Goal: Contribute content: Contribute content

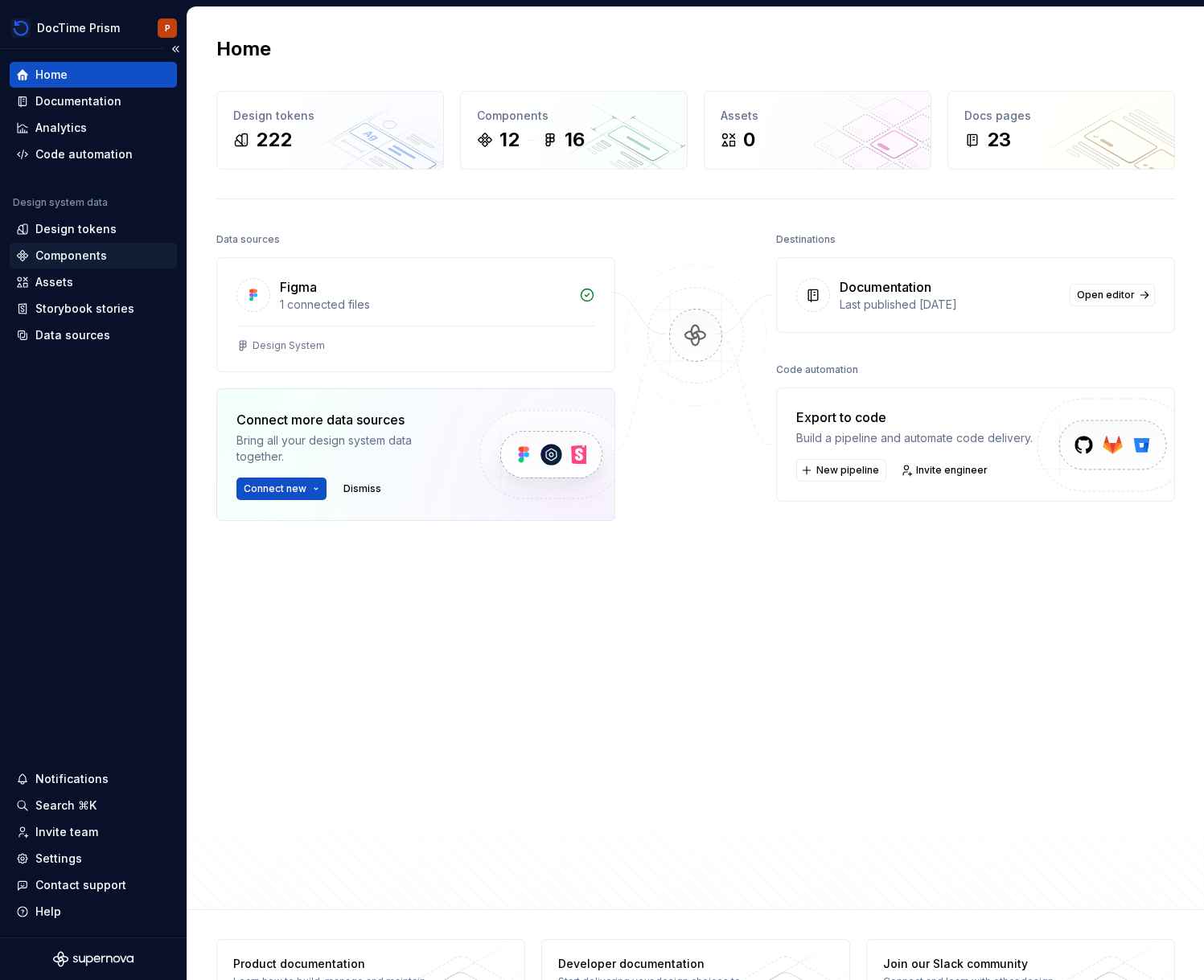
click at [96, 248] on div "Components" at bounding box center [70, 256] width 71 height 16
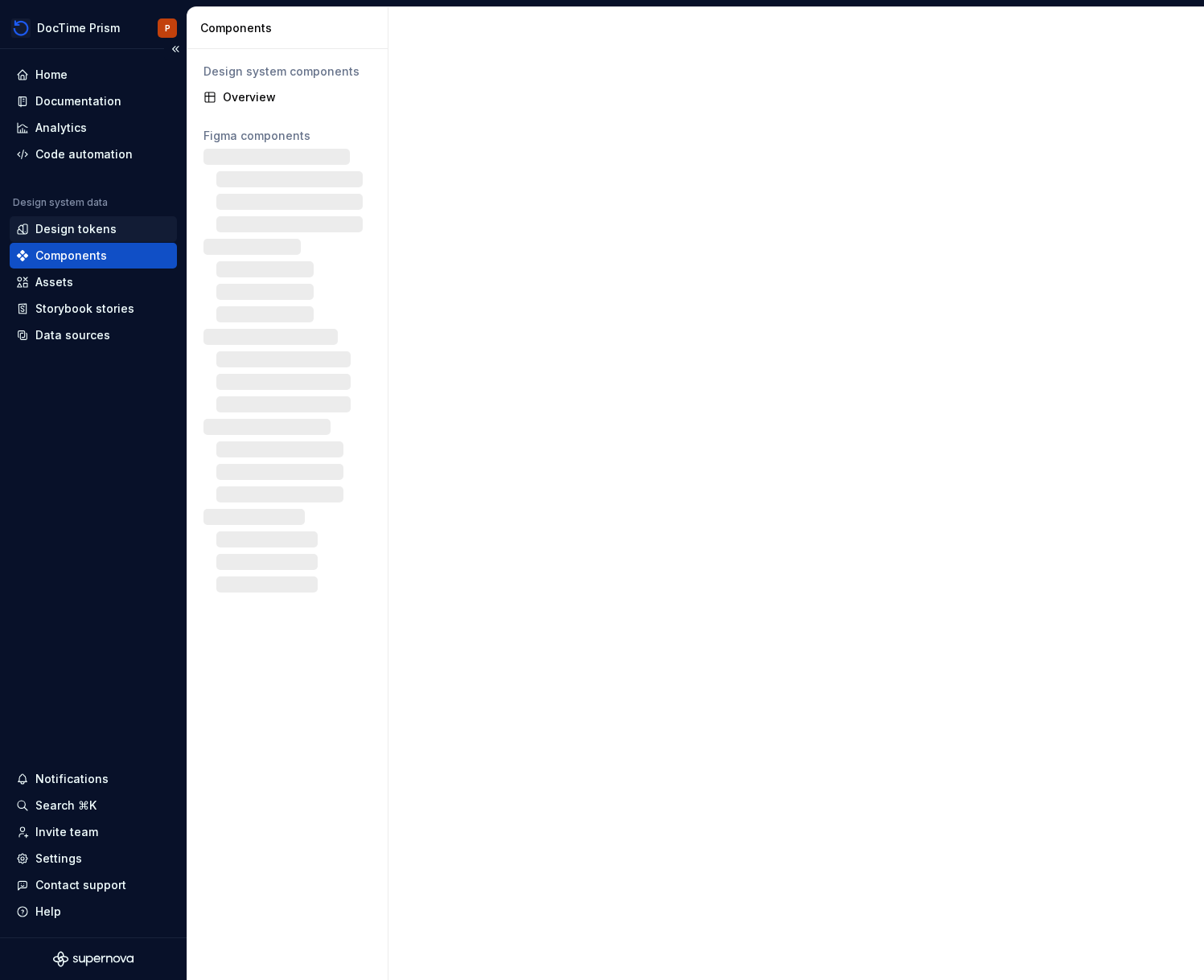
click at [98, 224] on div "Design tokens" at bounding box center [75, 229] width 81 height 16
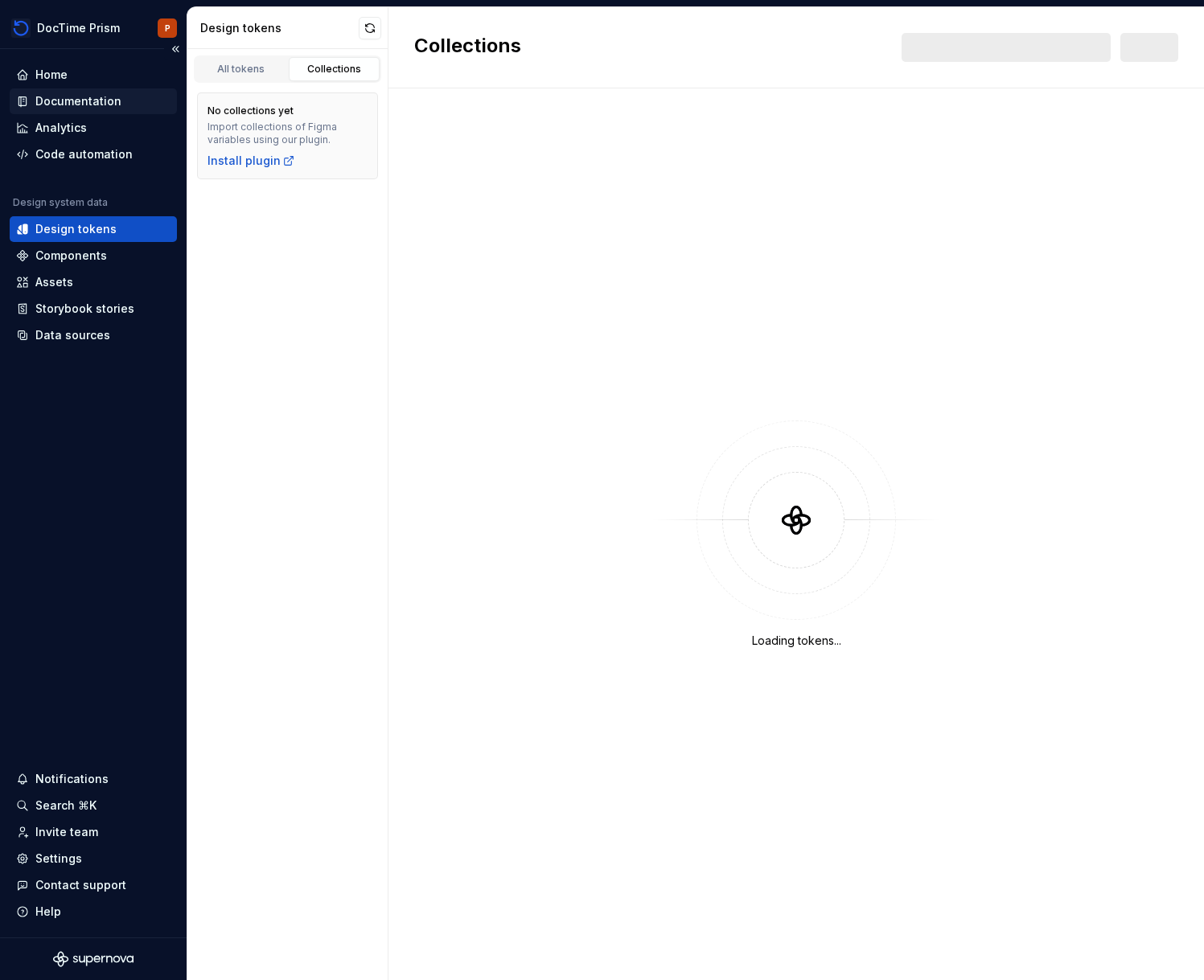
click at [113, 94] on div "Documentation" at bounding box center [78, 102] width 86 height 16
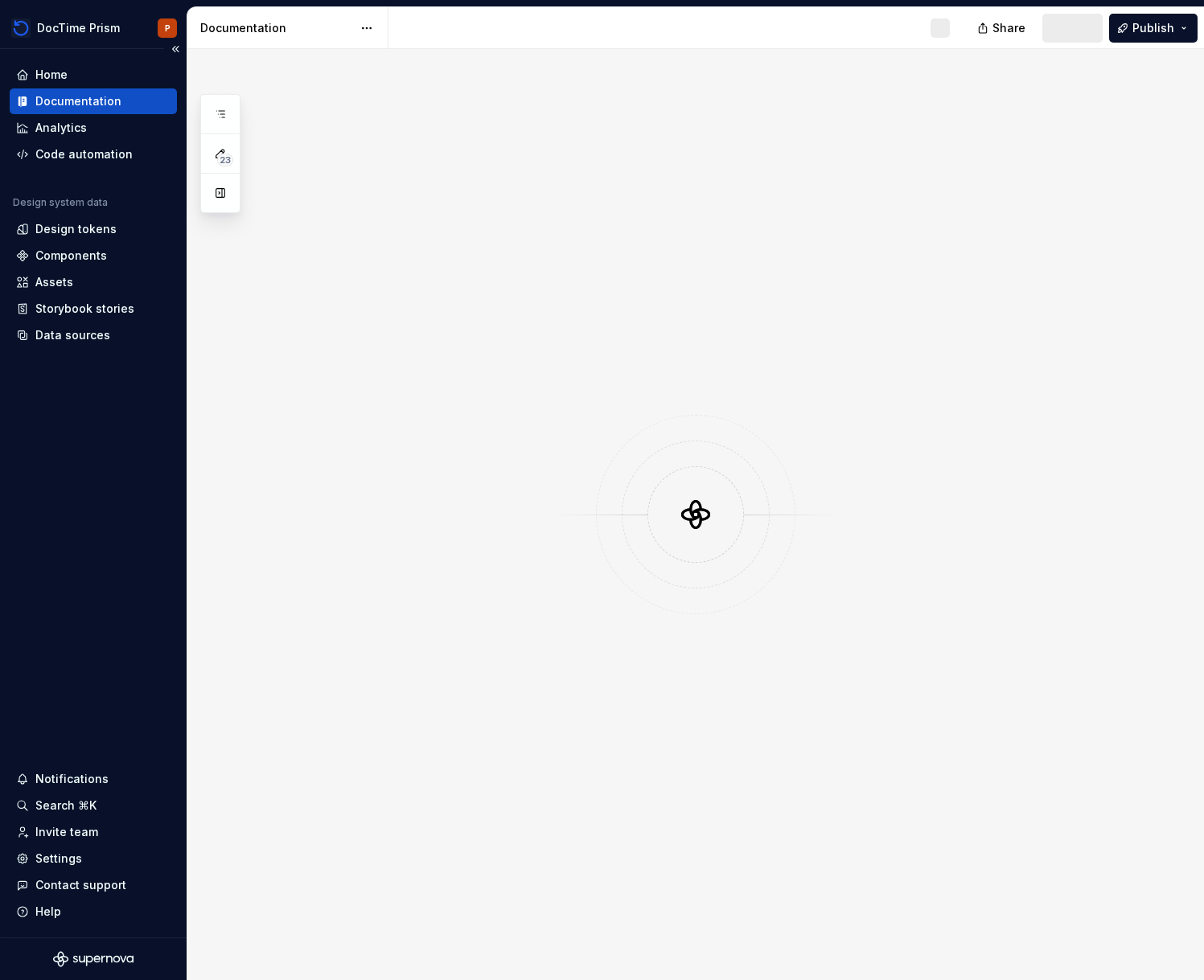
click at [113, 94] on div "Documentation" at bounding box center [78, 102] width 86 height 16
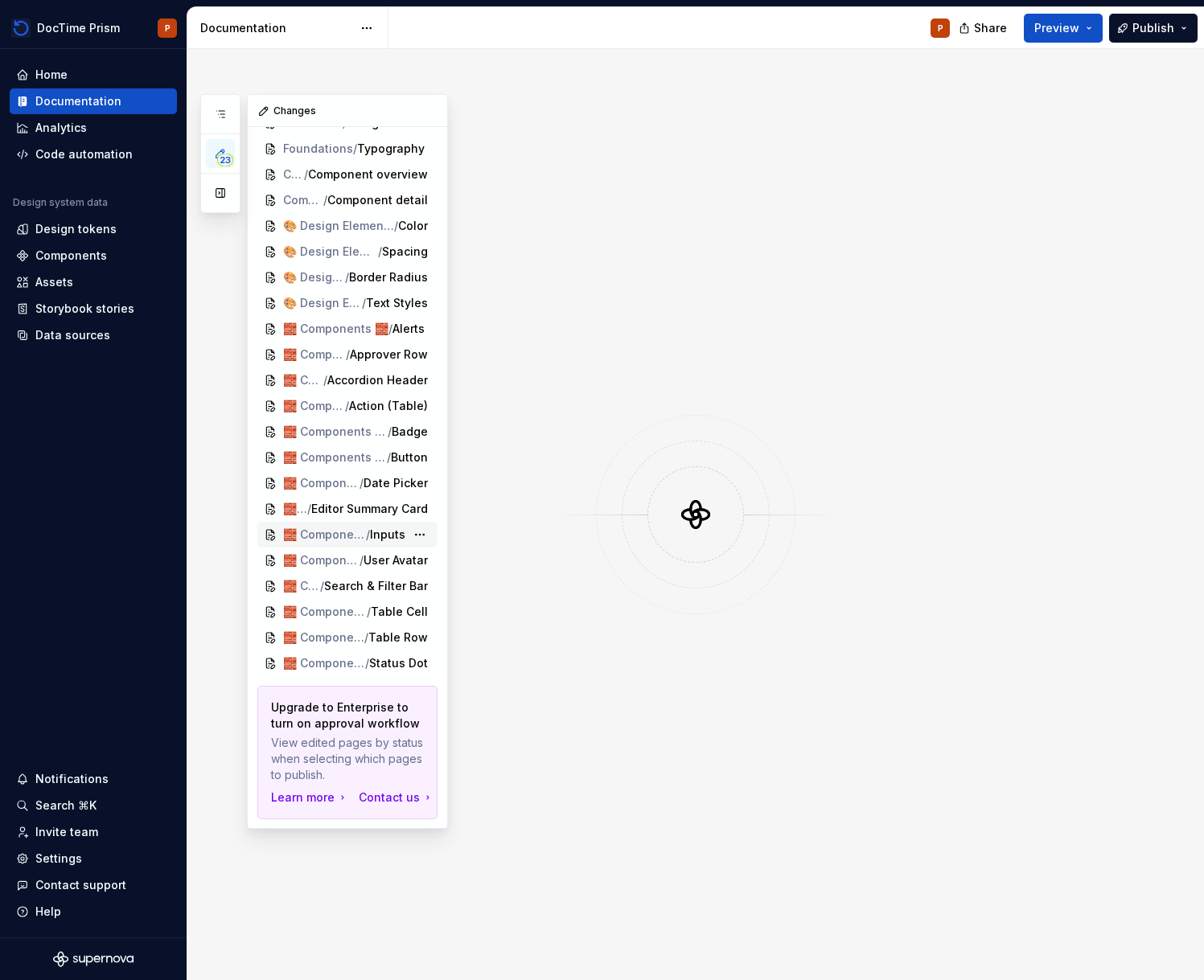
scroll to position [53, 0]
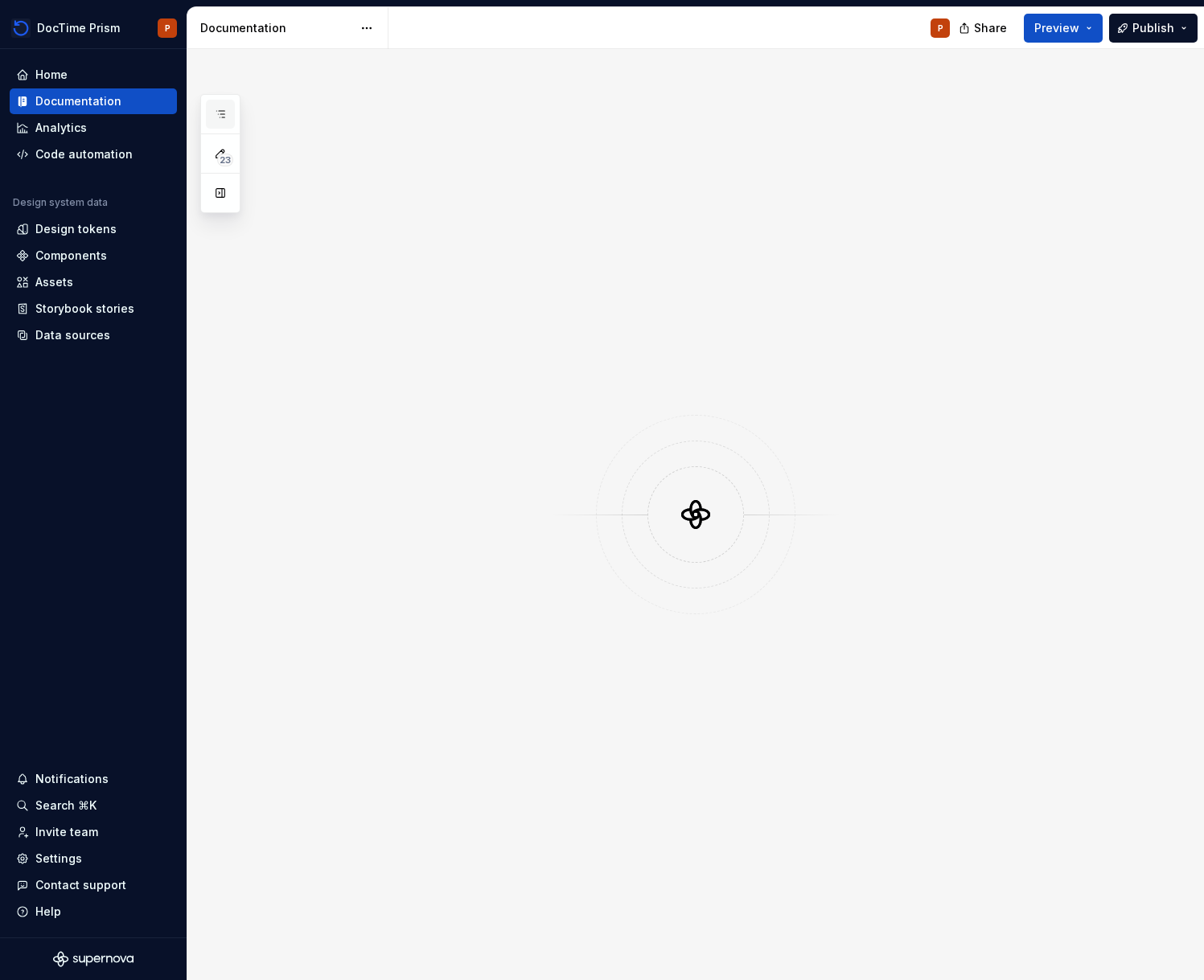
click at [215, 111] on icon "button" at bounding box center [220, 113] width 13 height 13
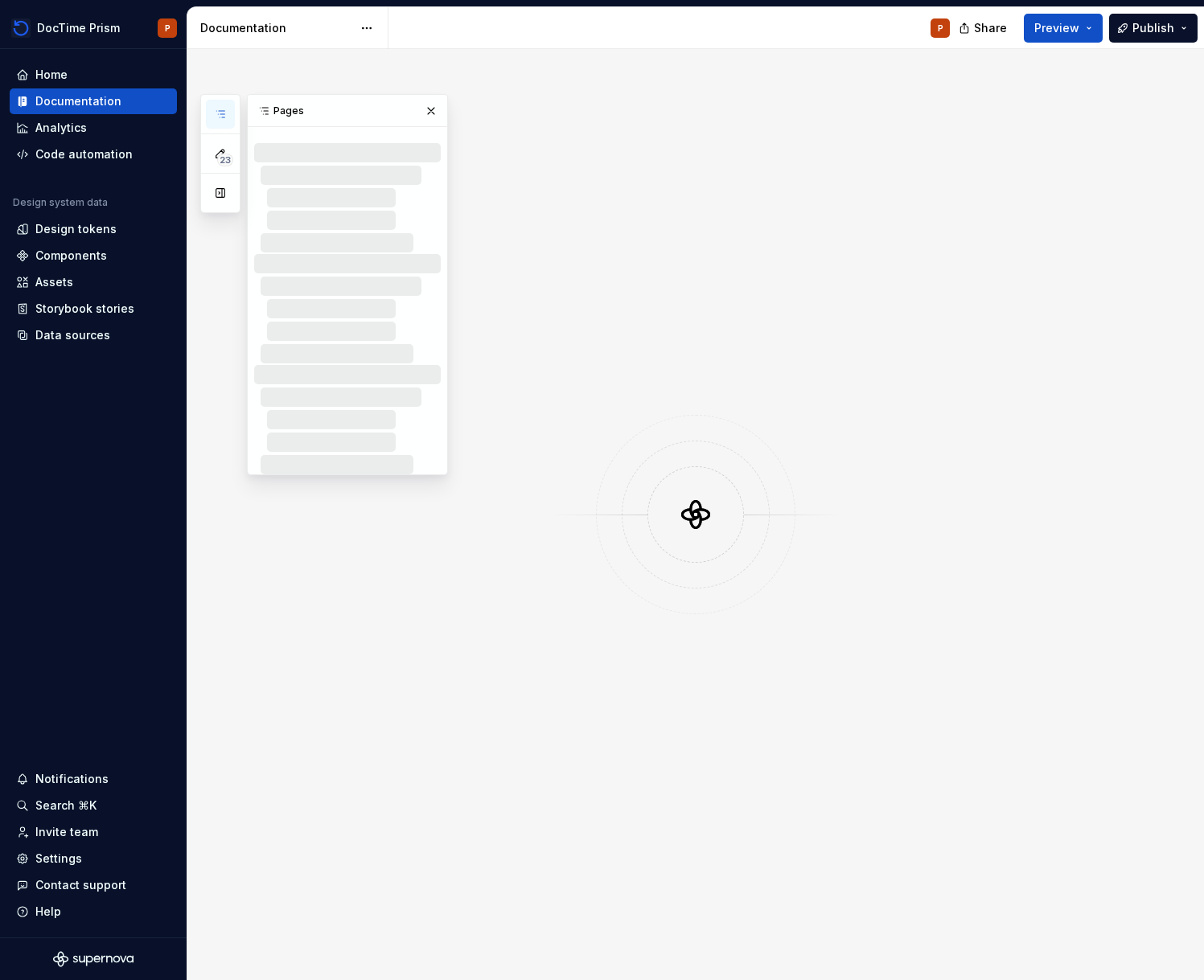
scroll to position [0, 0]
click at [218, 115] on icon "button" at bounding box center [220, 113] width 13 height 13
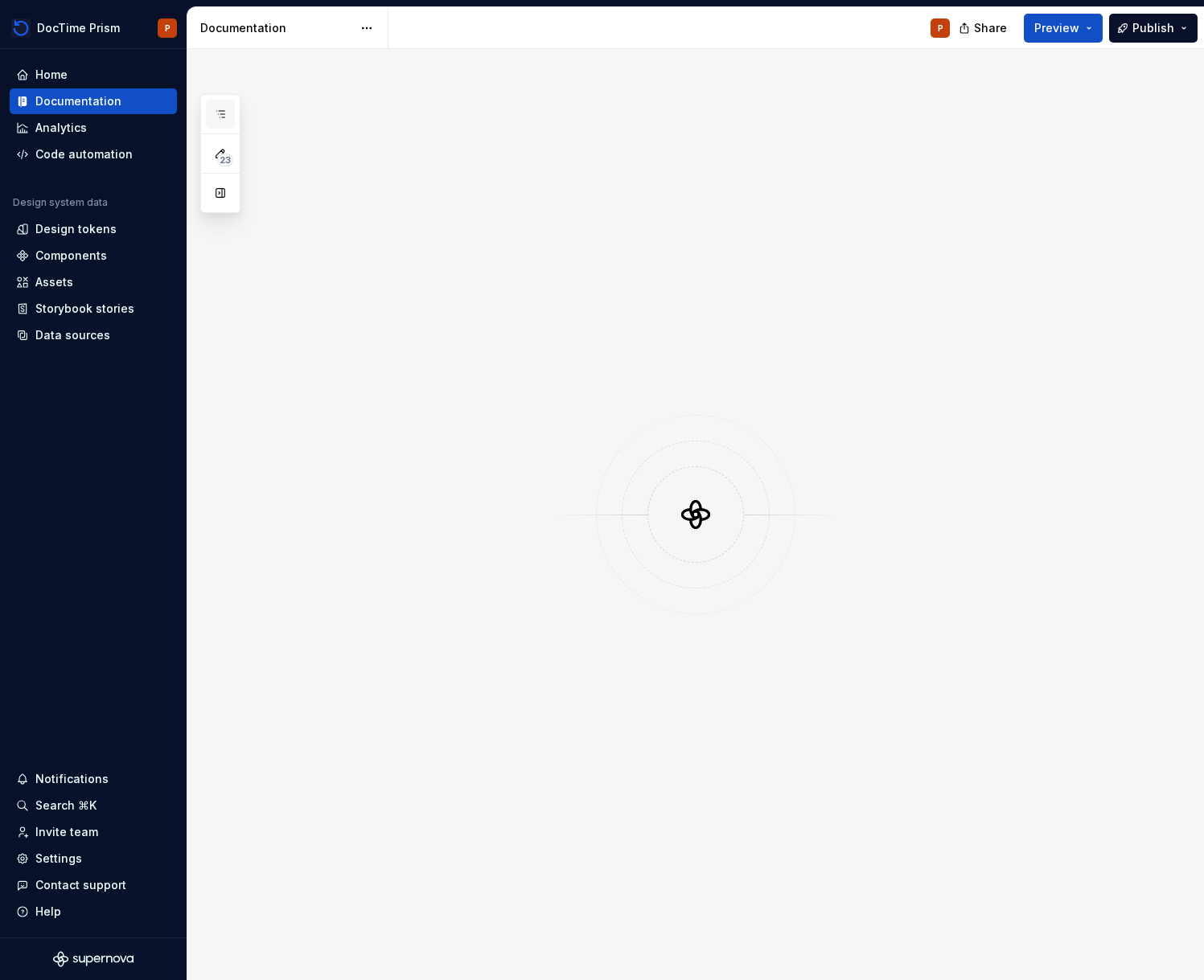
click at [218, 115] on icon "button" at bounding box center [220, 113] width 13 height 13
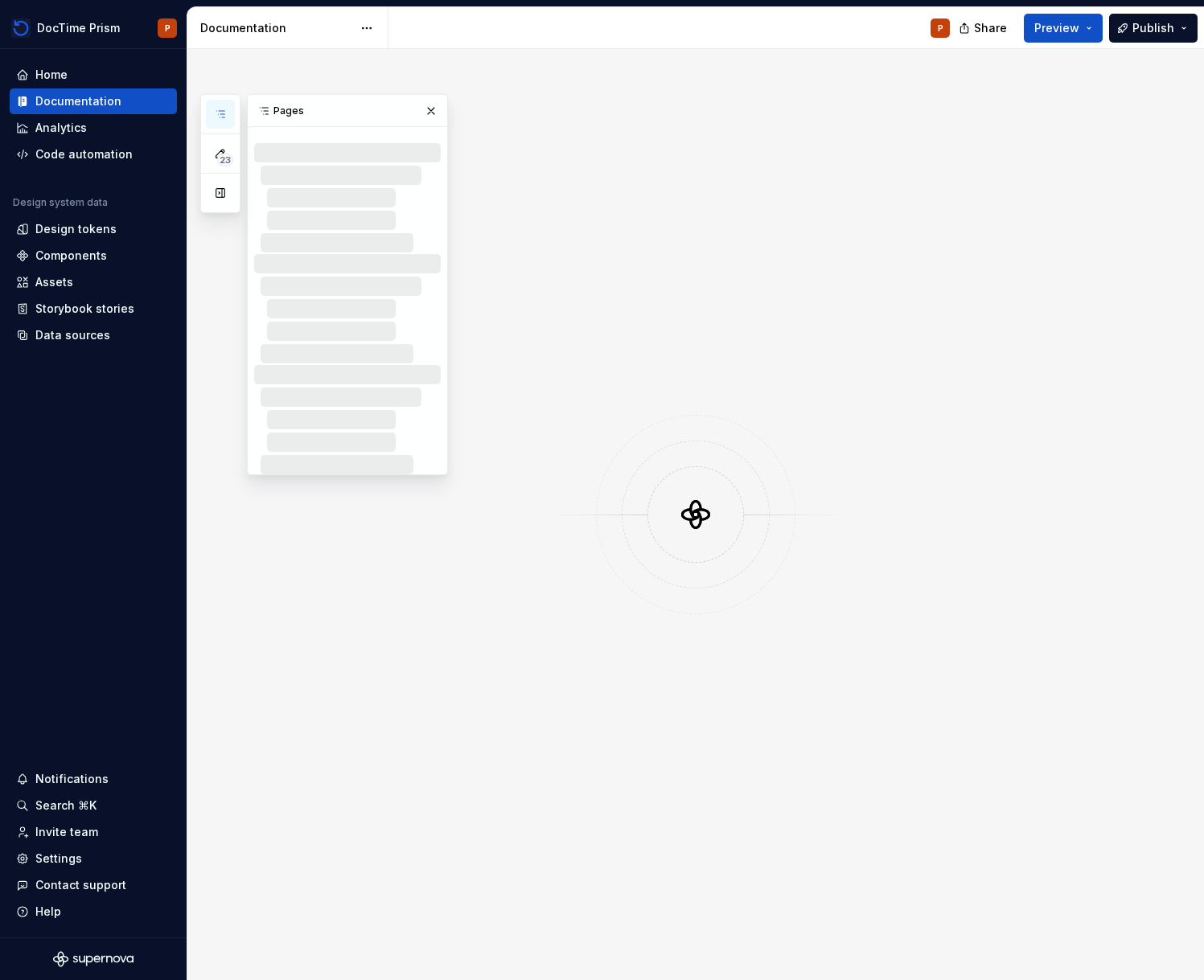
click at [454, 106] on div at bounding box center [695, 514] width 1017 height 931
click at [440, 110] on button "button" at bounding box center [431, 110] width 22 height 22
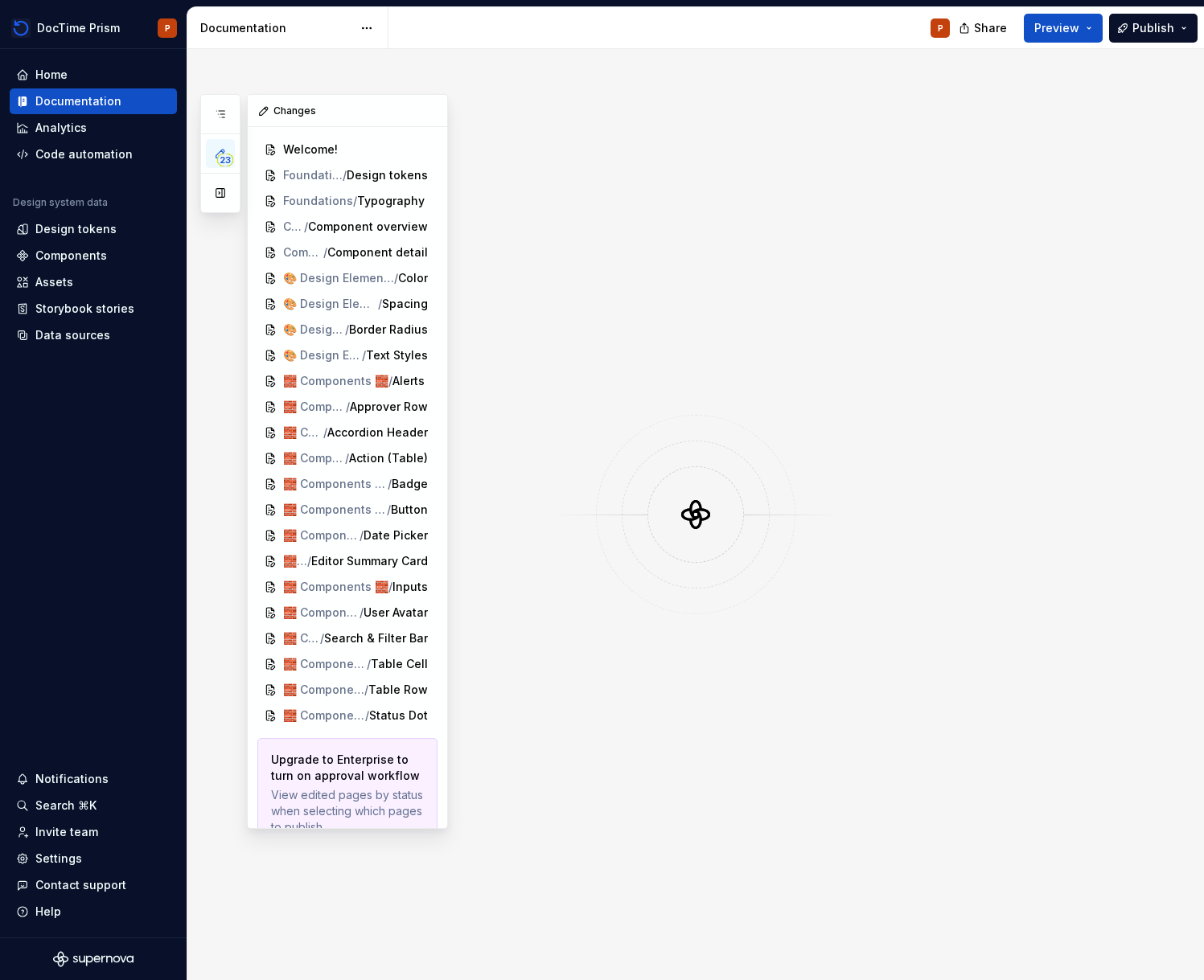
click at [226, 130] on div "23" at bounding box center [220, 153] width 40 height 119
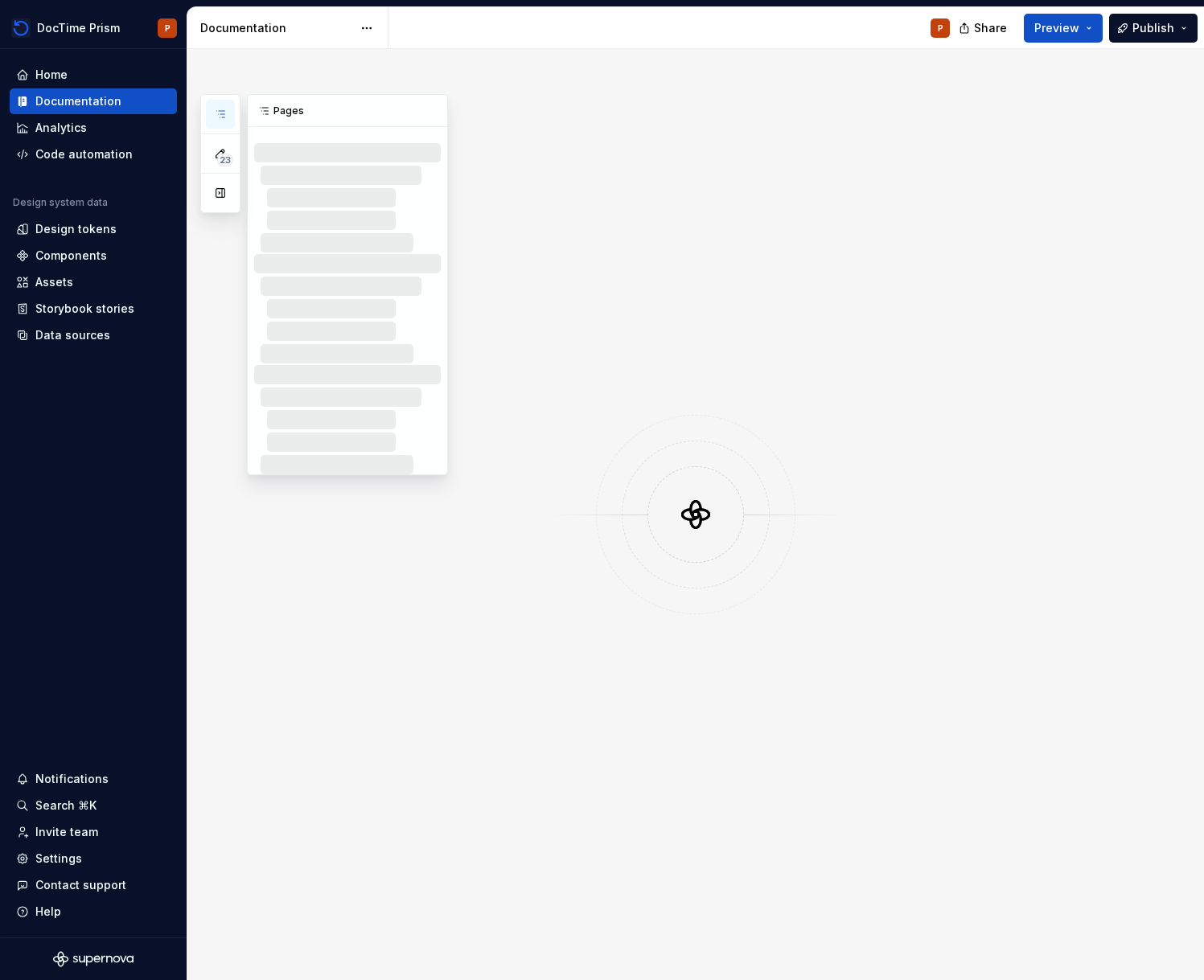
click at [228, 111] on button "button" at bounding box center [221, 114] width 29 height 29
click at [296, 107] on div "Pages" at bounding box center [348, 110] width 199 height 32
click at [278, 114] on div "Pages" at bounding box center [348, 110] width 199 height 32
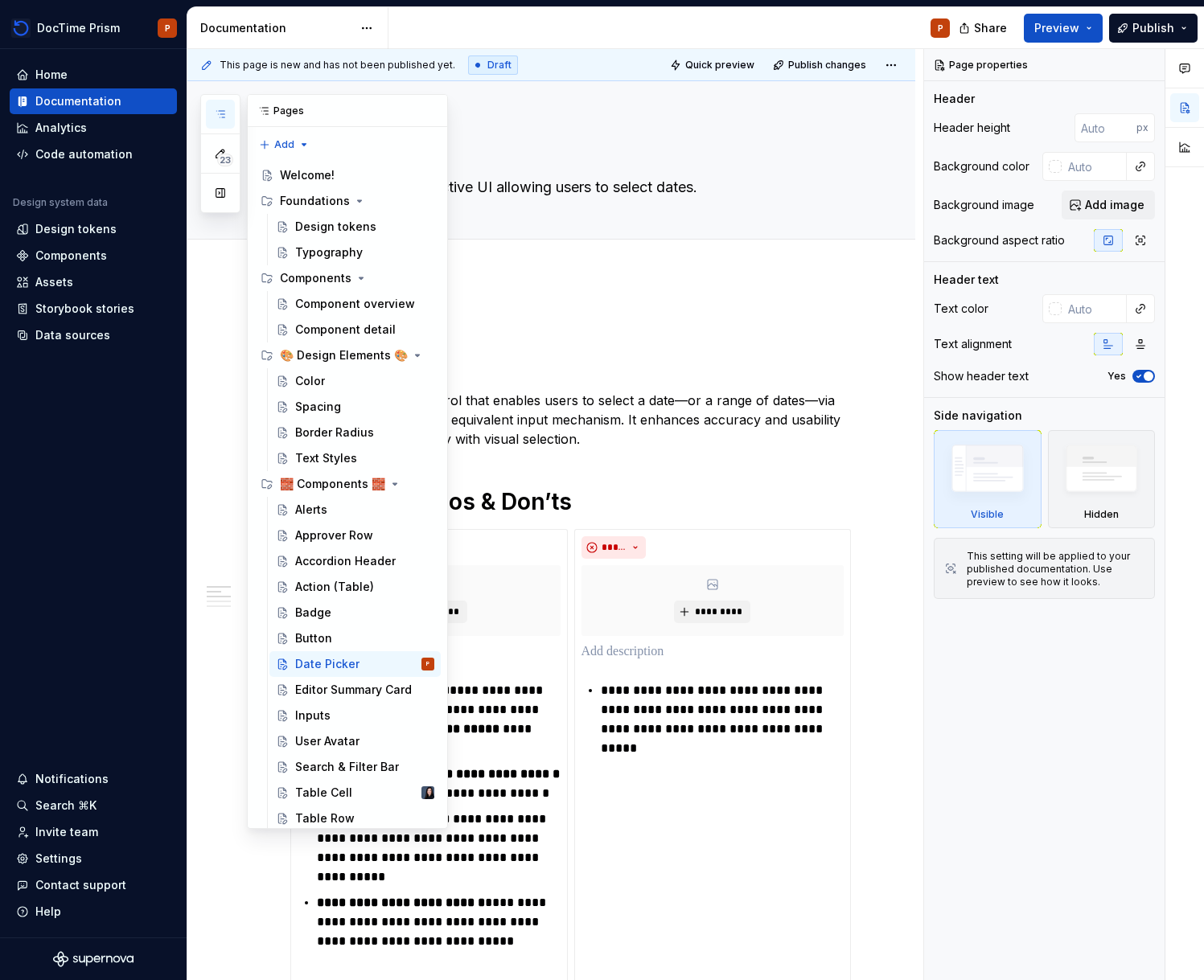
click at [226, 110] on icon "button" at bounding box center [220, 113] width 13 height 13
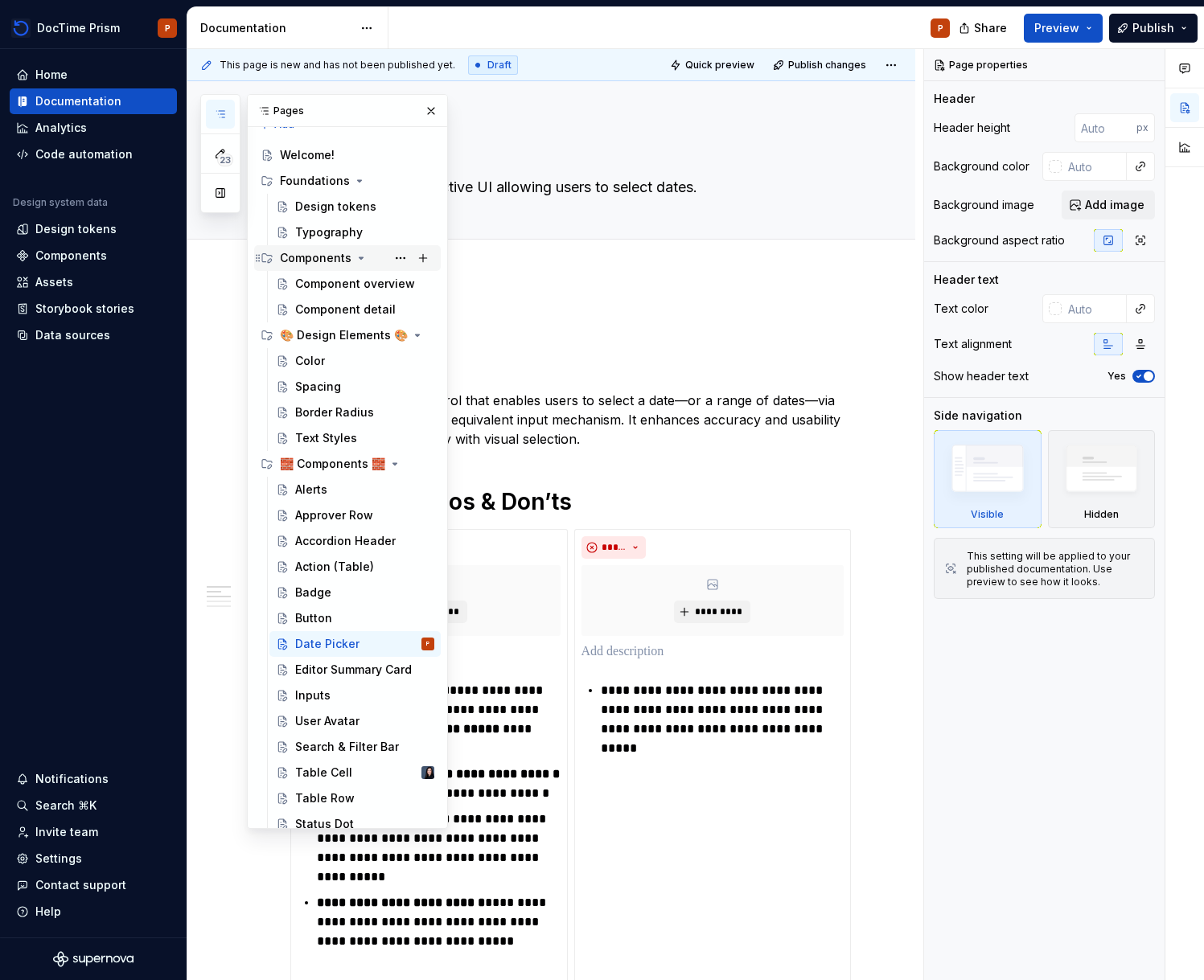
scroll to position [32, 0]
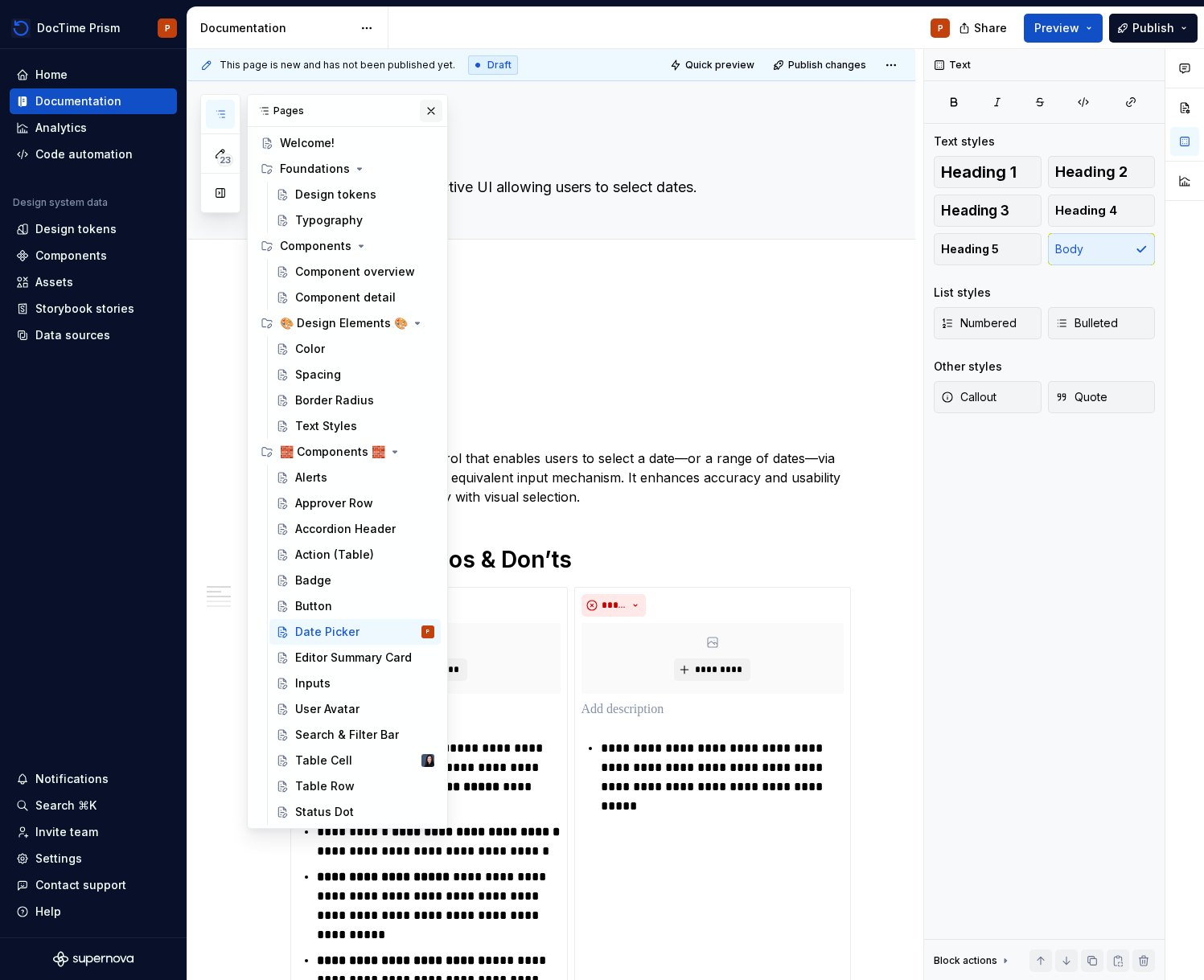
click at [420, 105] on button "button" at bounding box center [431, 110] width 22 height 22
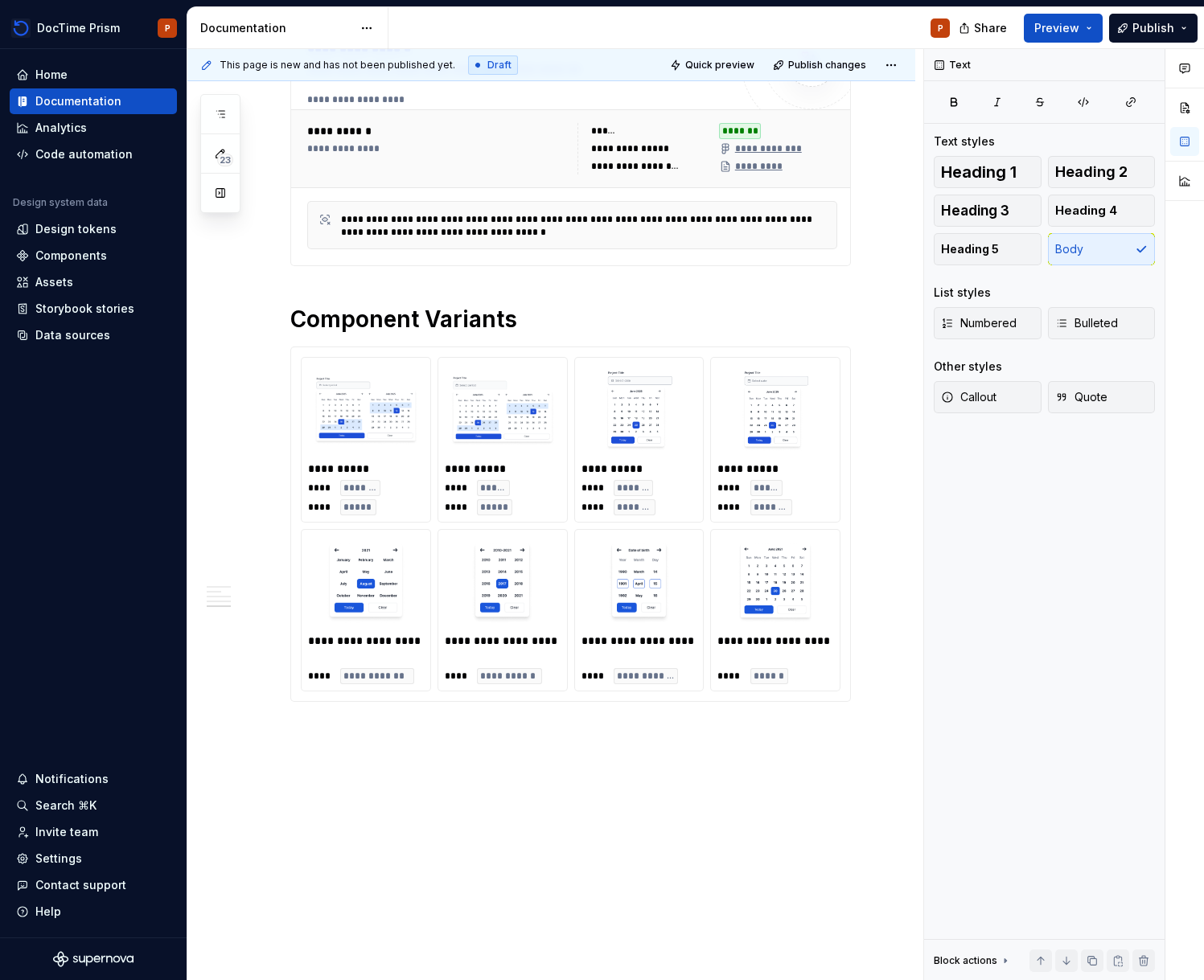
scroll to position [1151, 0]
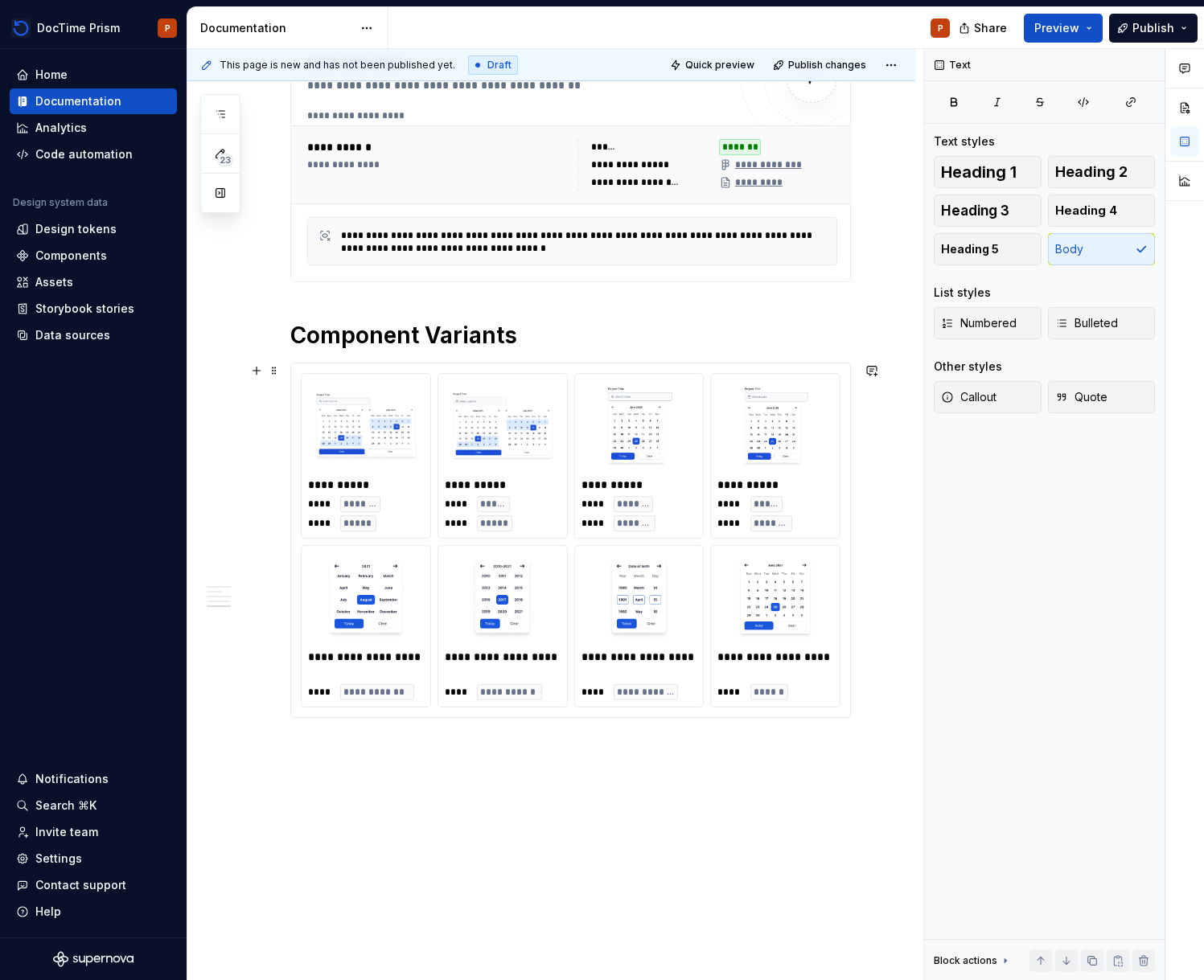
click at [760, 363] on div "**********" at bounding box center [570, 540] width 559 height 353
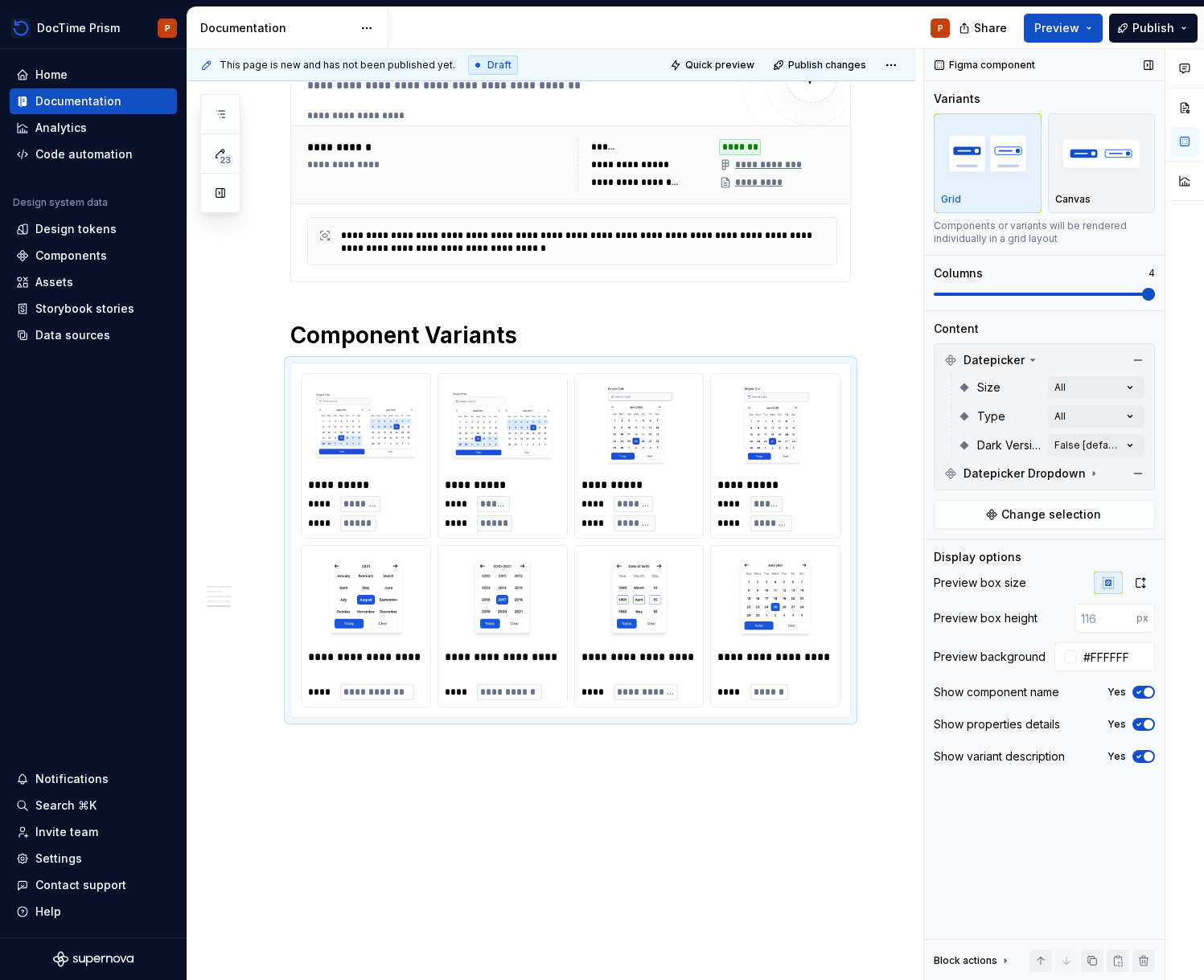
click at [1065, 294] on span at bounding box center [1044, 294] width 222 height 3
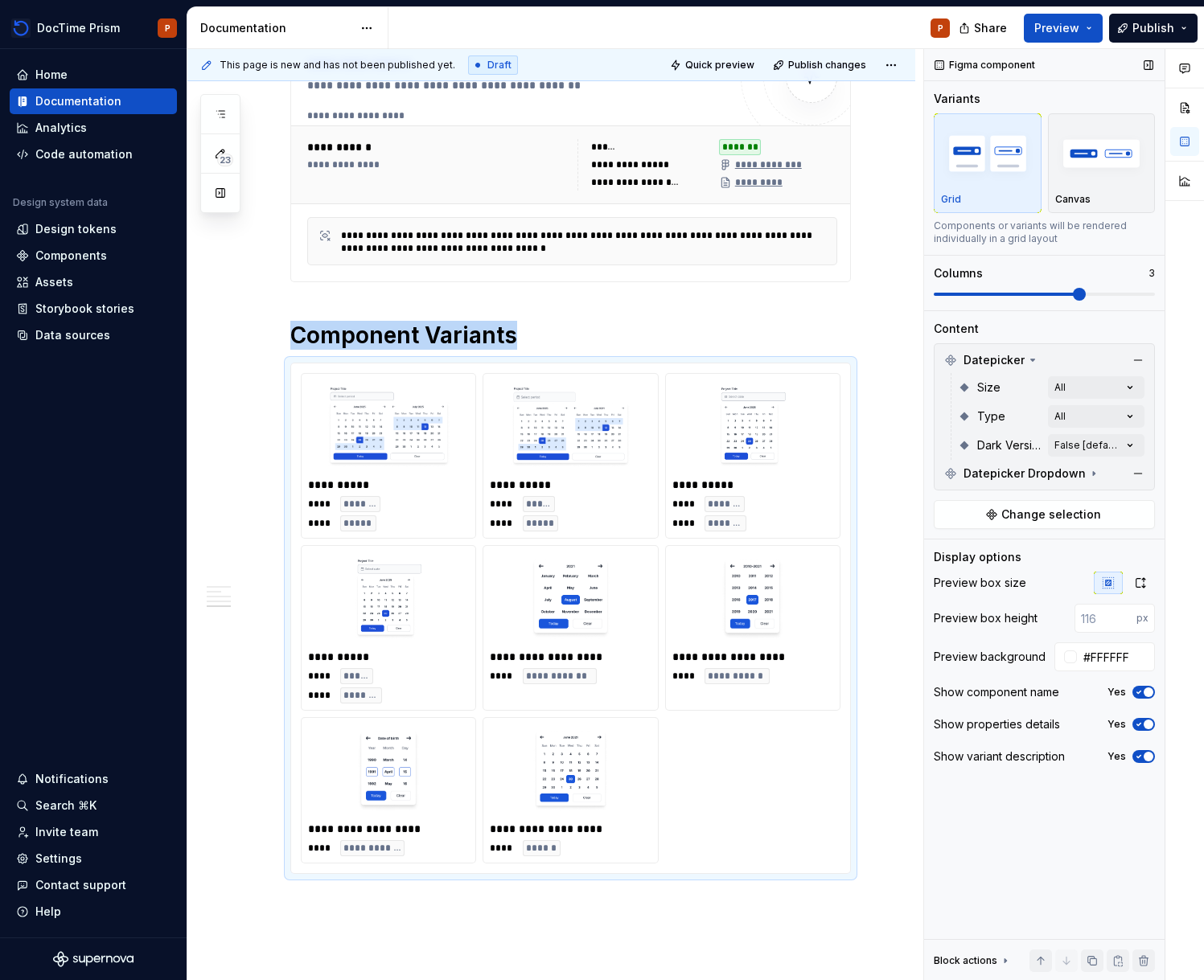
click at [1039, 294] on span at bounding box center [1007, 294] width 147 height 3
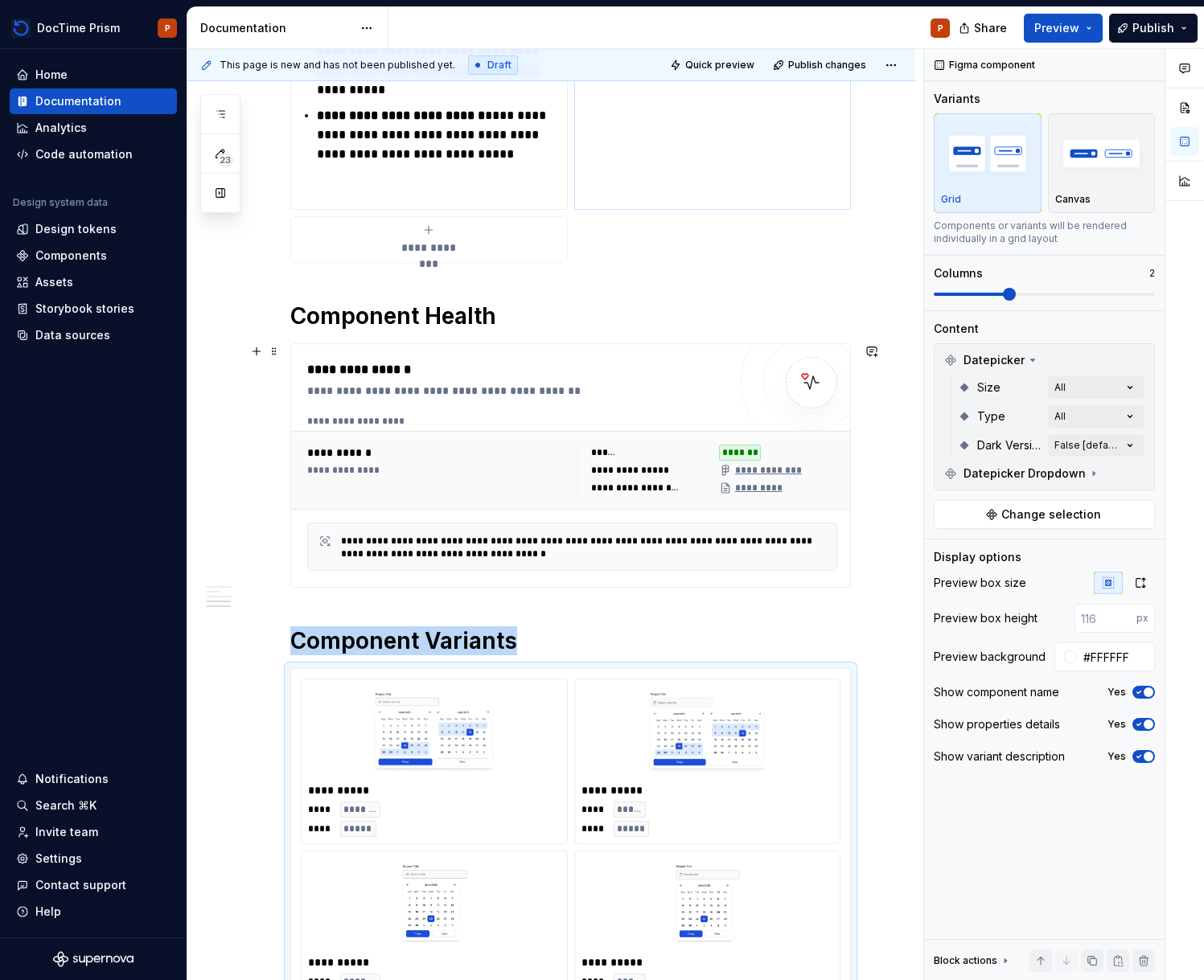
scroll to position [0, 0]
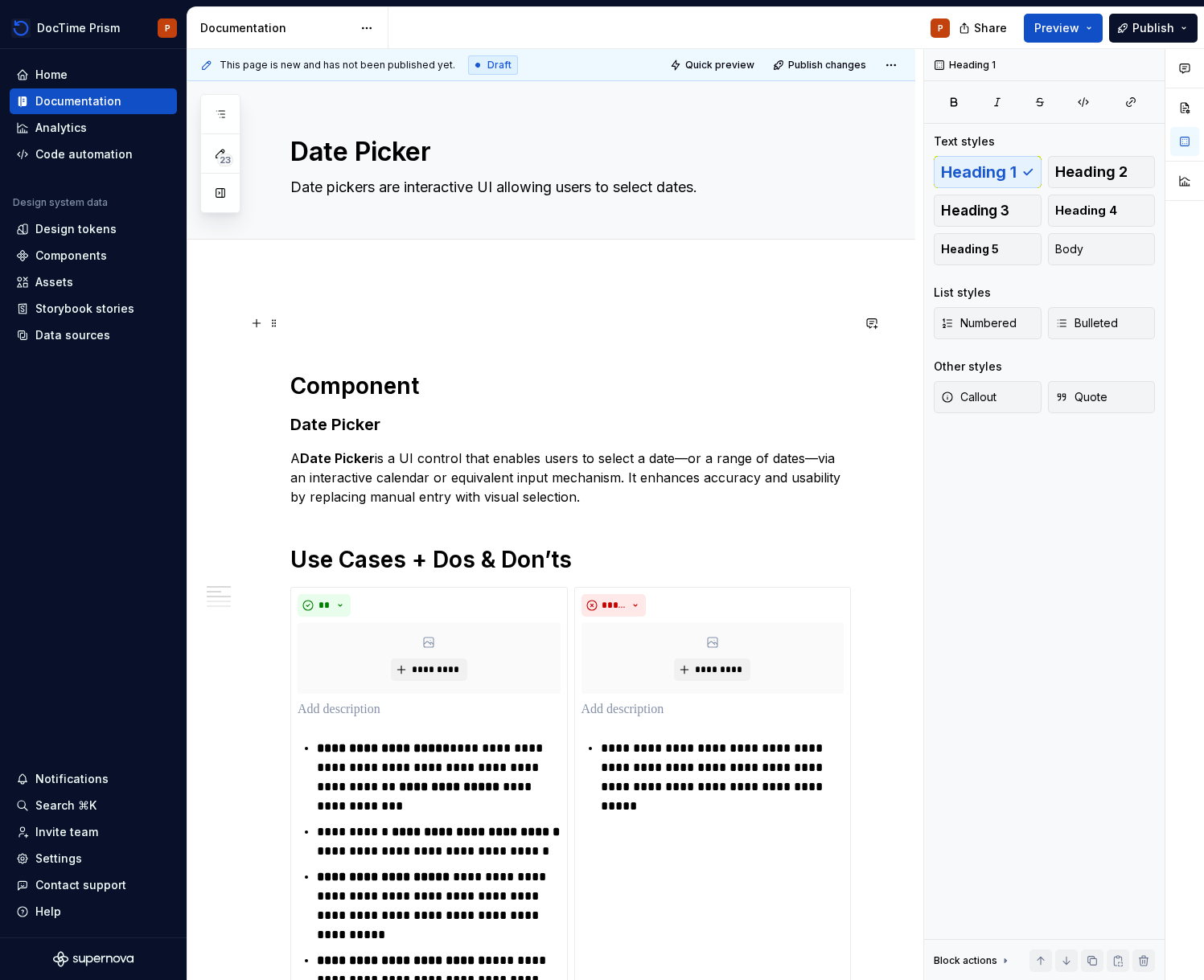
click at [497, 328] on p at bounding box center [570, 323] width 560 height 20
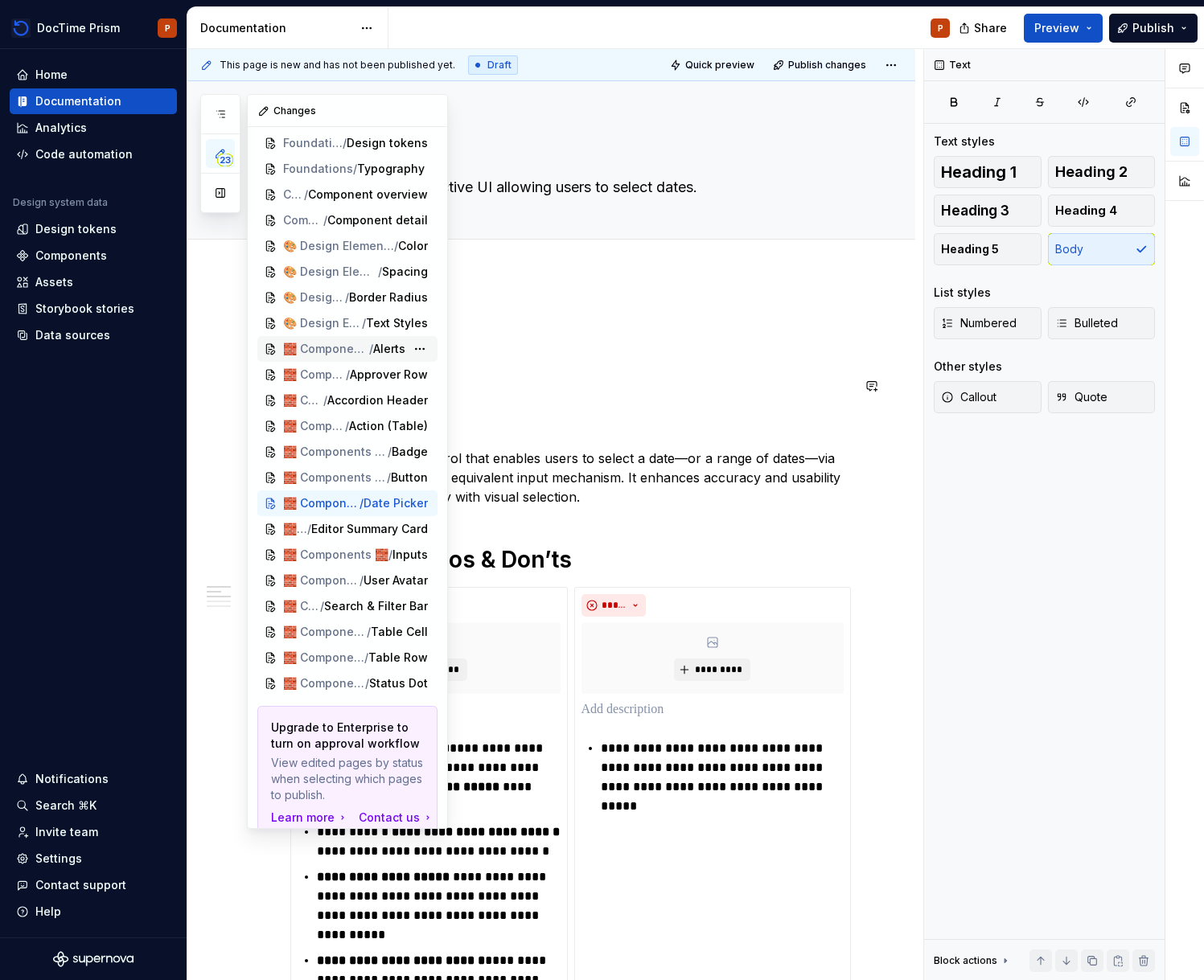
click at [369, 346] on span "/" at bounding box center [371, 348] width 4 height 16
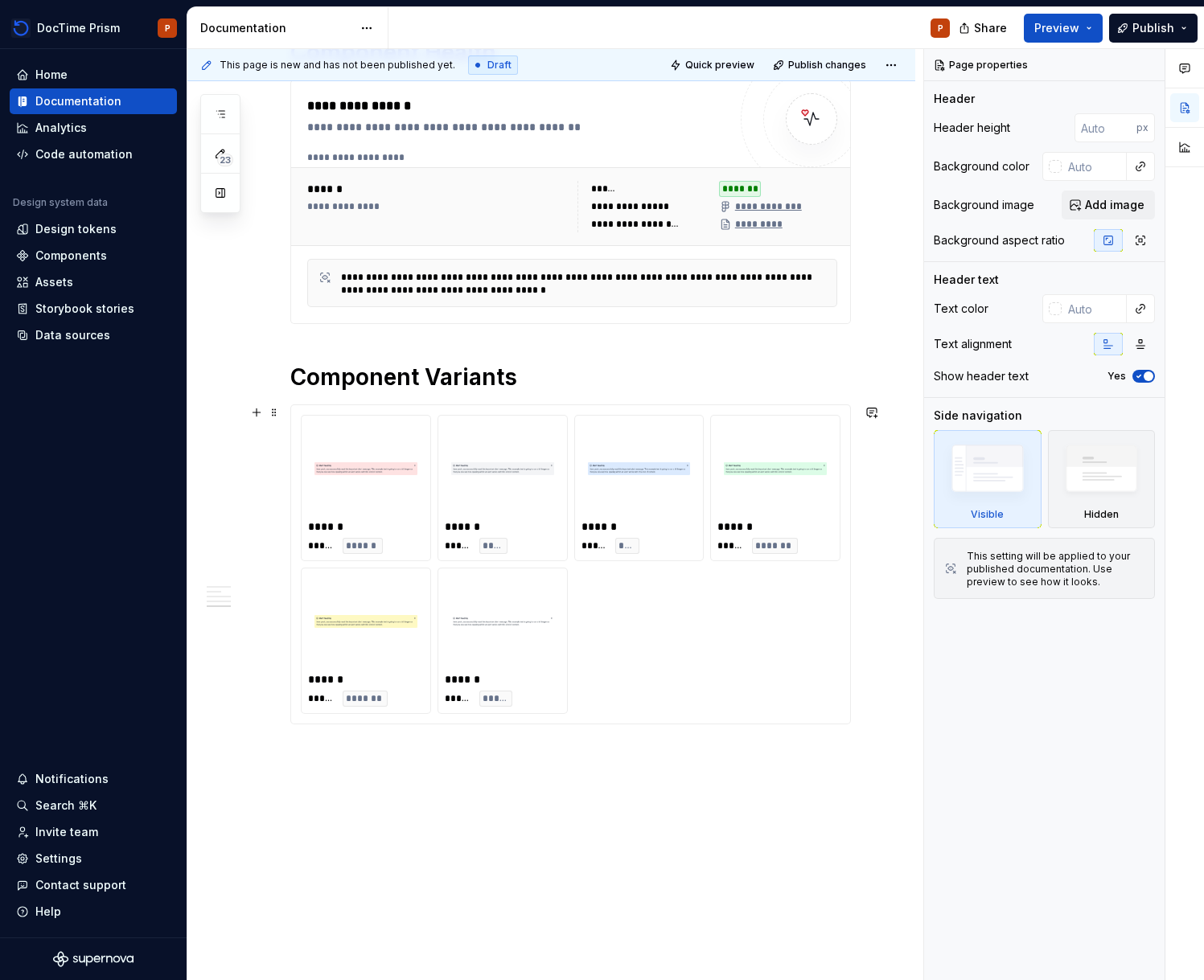
scroll to position [919, 0]
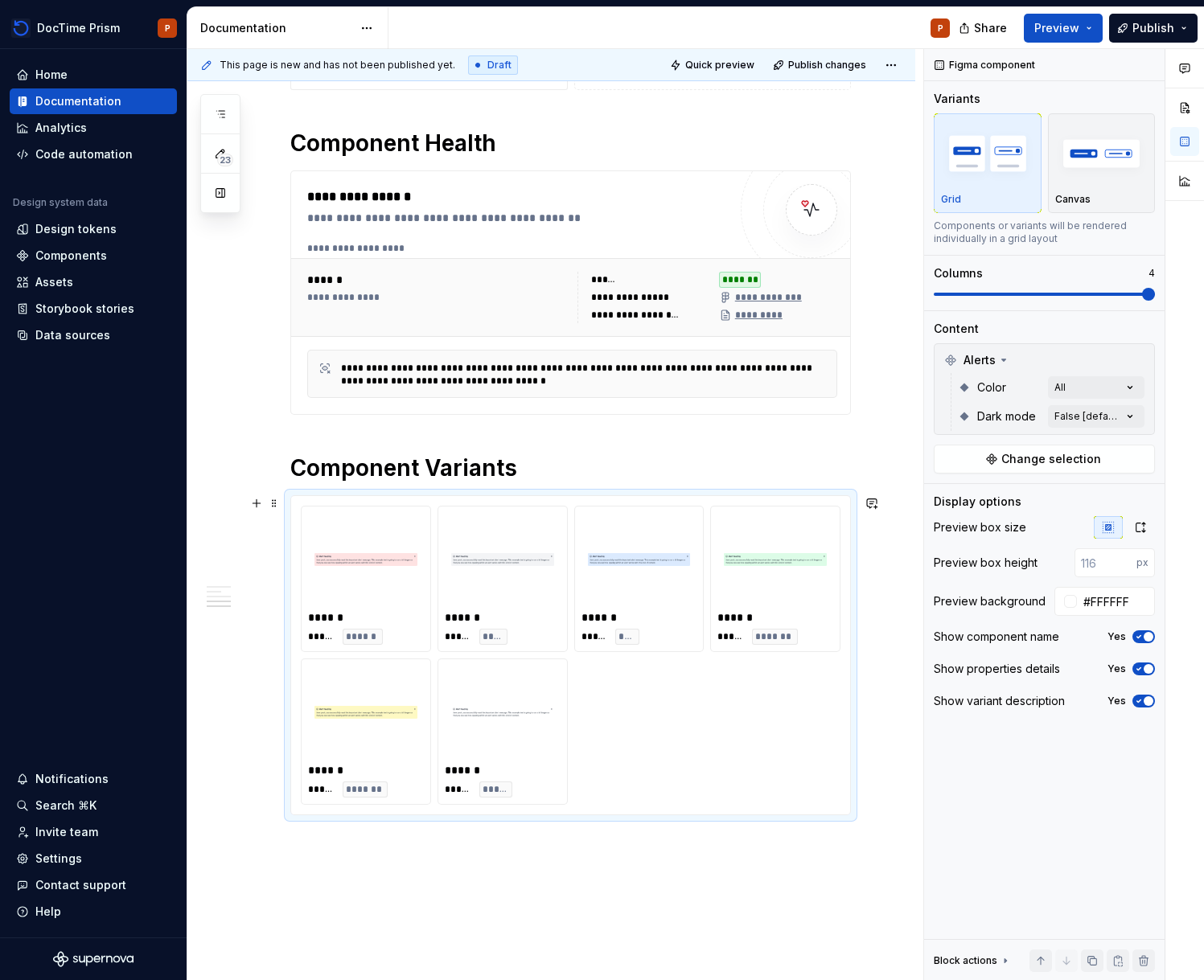
click at [768, 508] on div "****** ***** *******" at bounding box center [775, 579] width 129 height 144
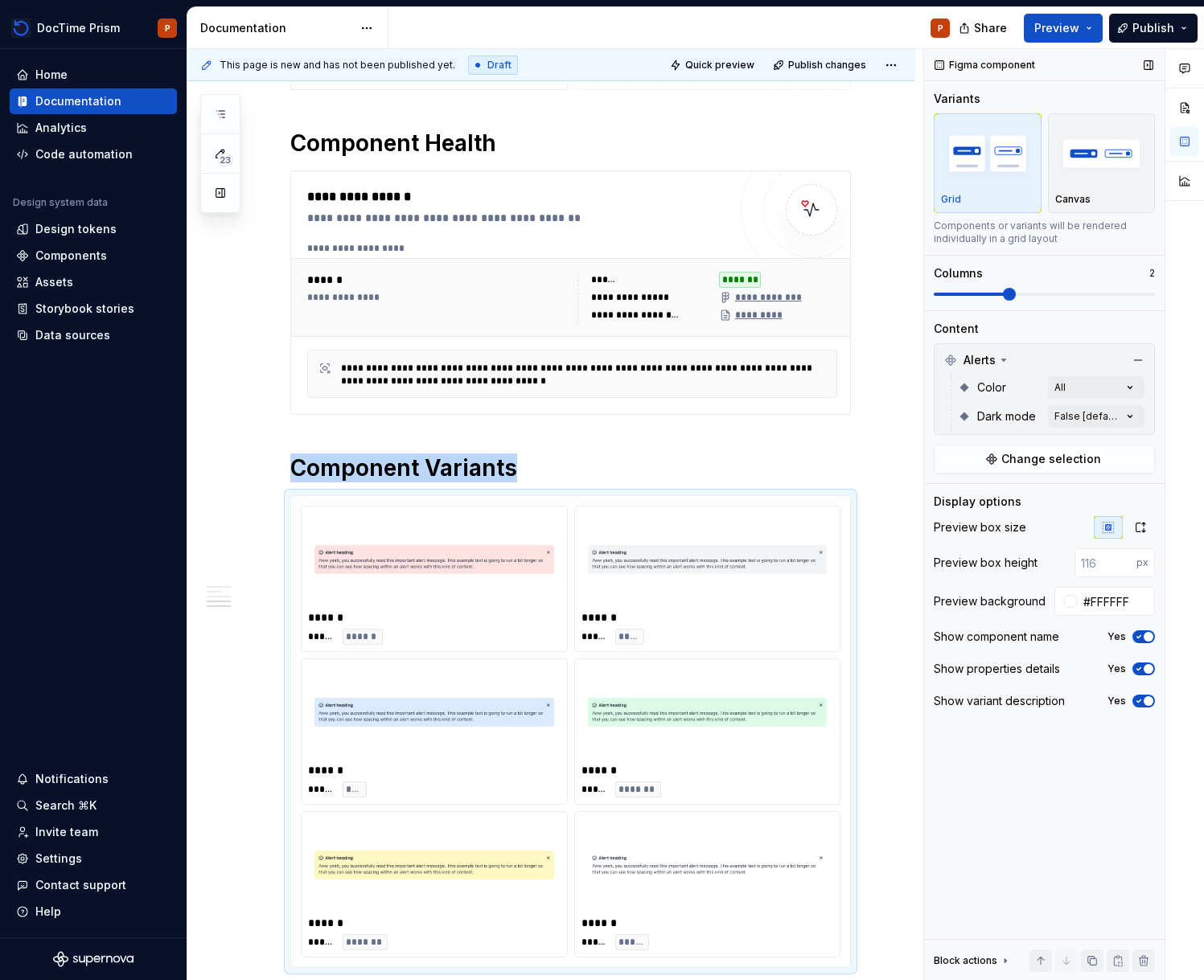
click at [1016, 297] on span at bounding box center [1044, 294] width 222 height 13
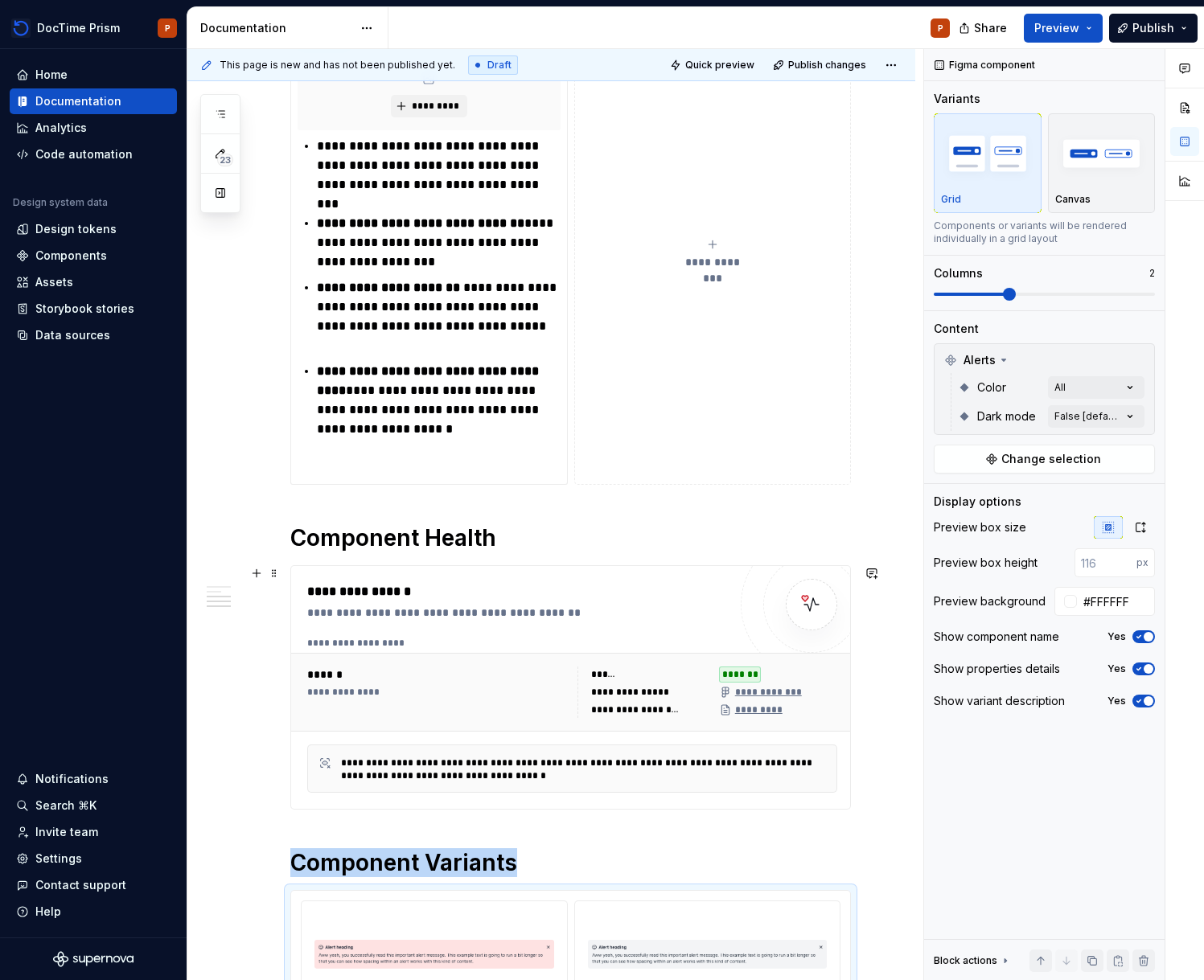
scroll to position [475, 0]
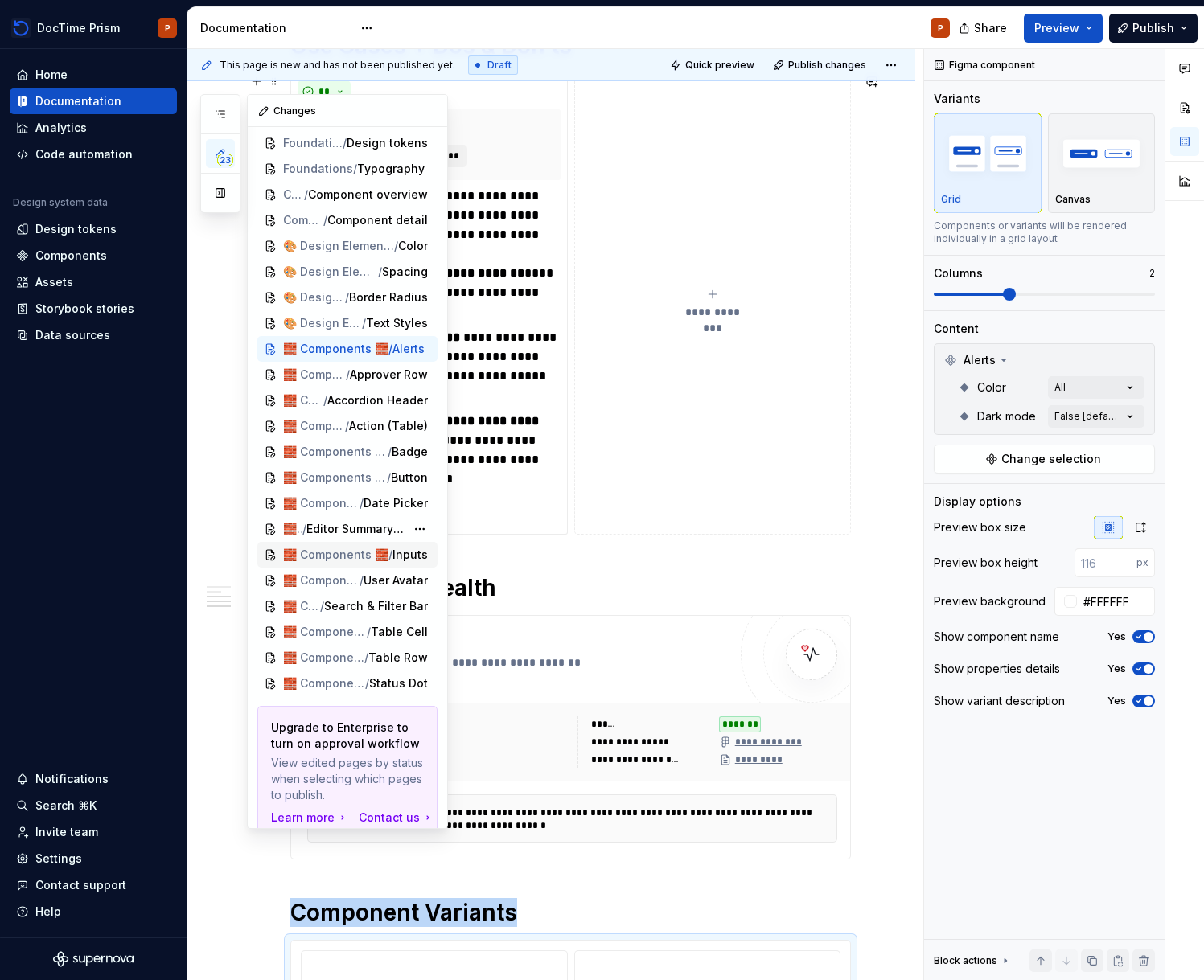
click at [343, 542] on div "🧱 Components 🧱 / Inputs" at bounding box center [348, 554] width 180 height 25
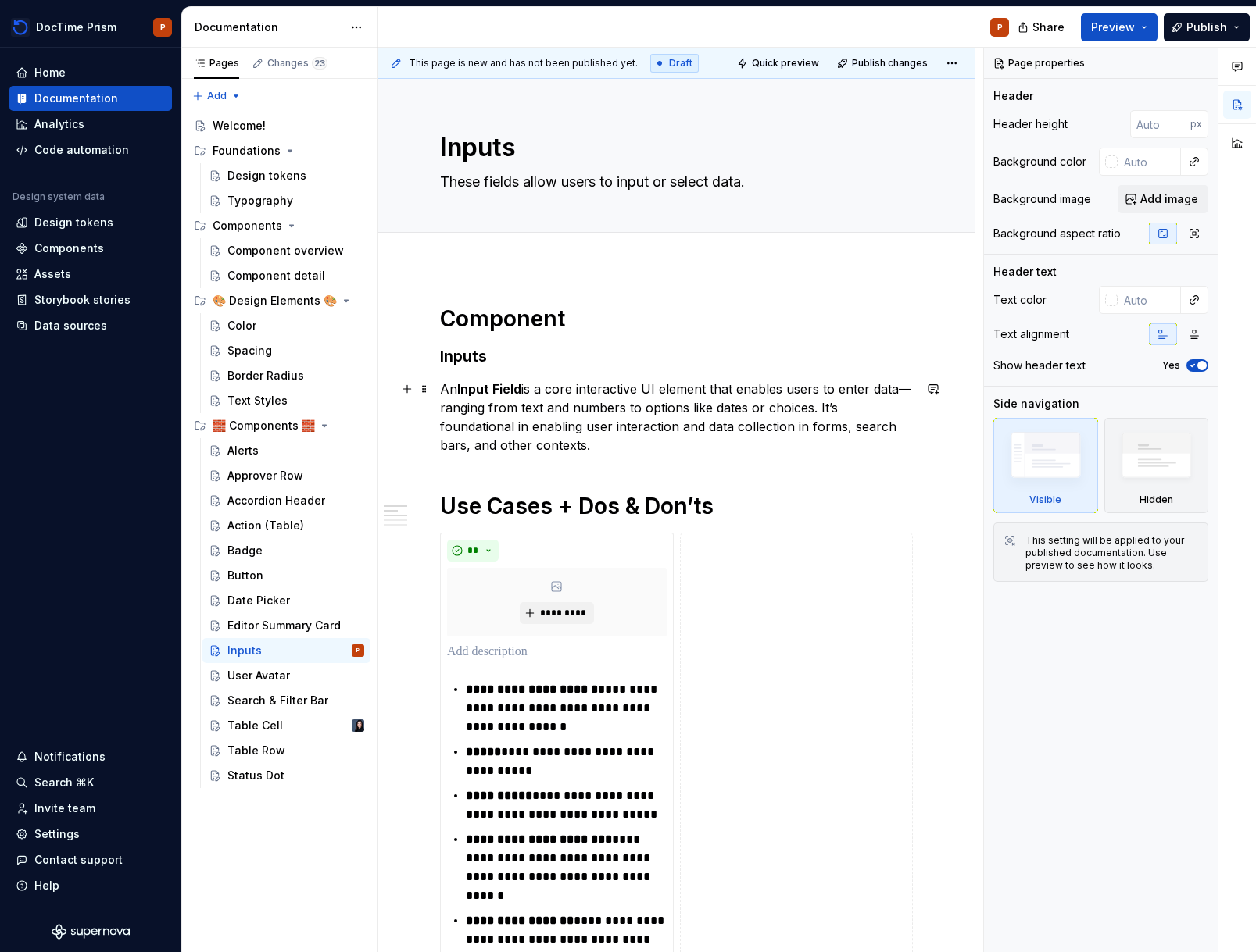
type textarea "*"
click at [407, 392] on button "button" at bounding box center [407, 389] width 22 height 22
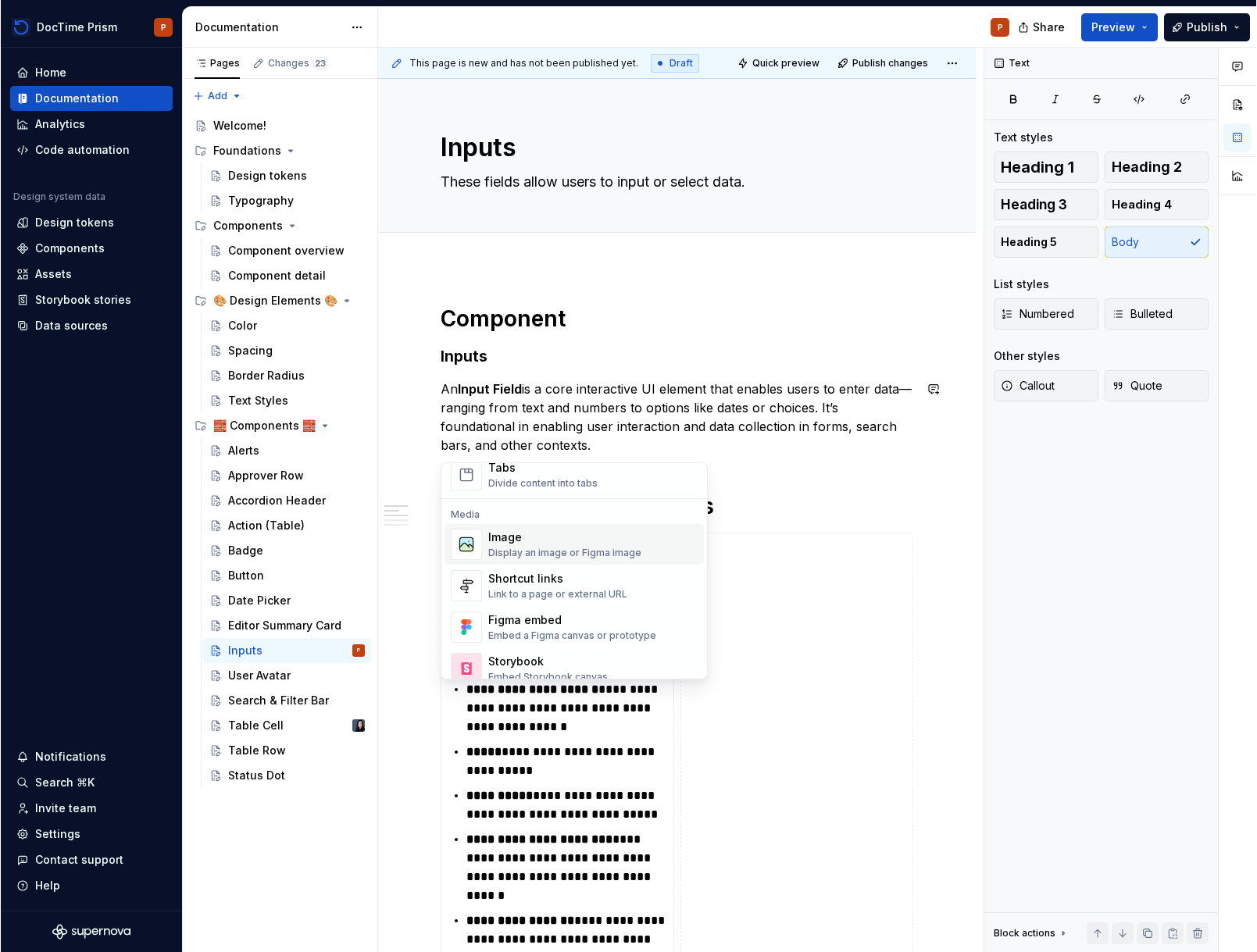
scroll to position [636, 0]
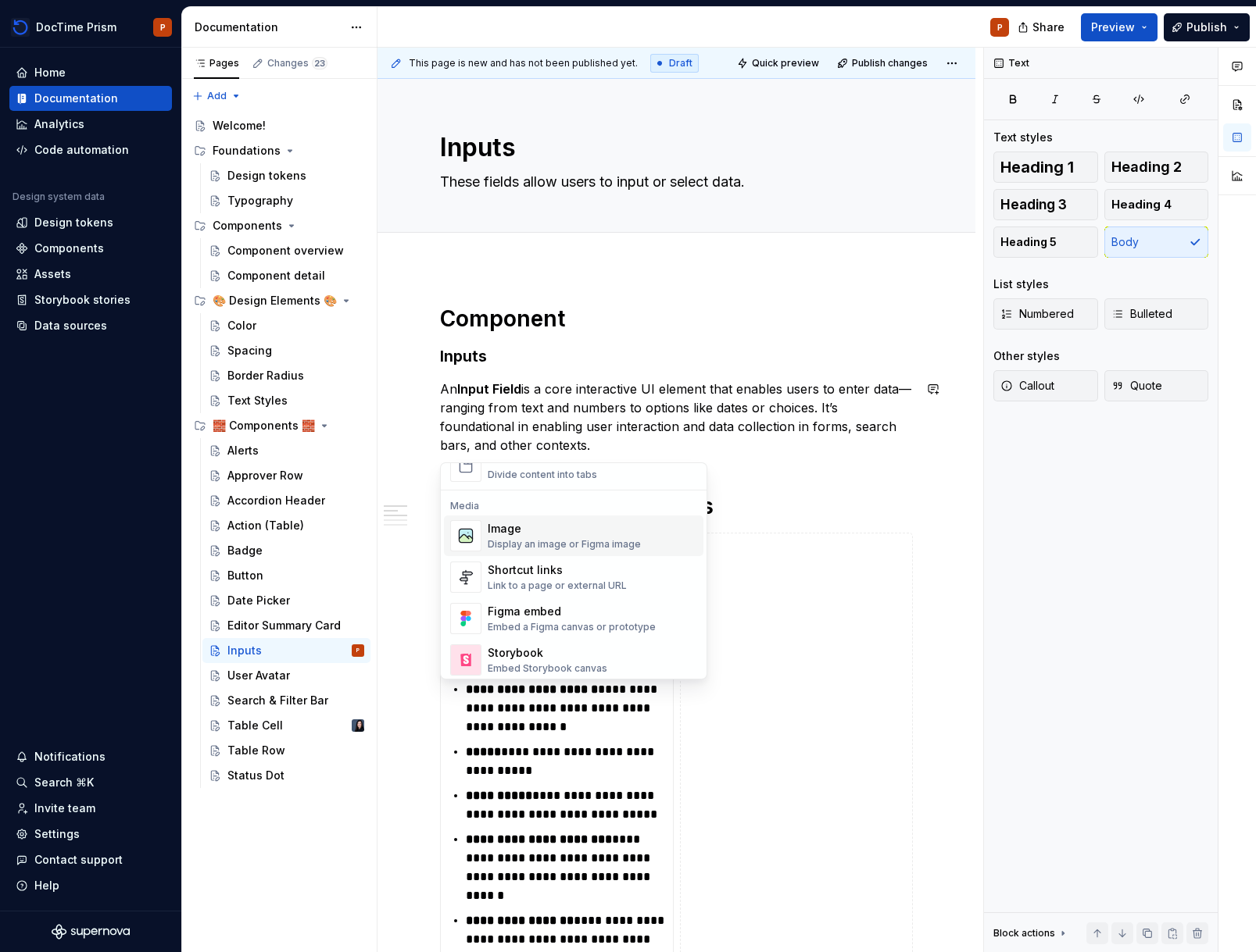
click at [584, 545] on div "Display an image or Figma image" at bounding box center [563, 543] width 153 height 12
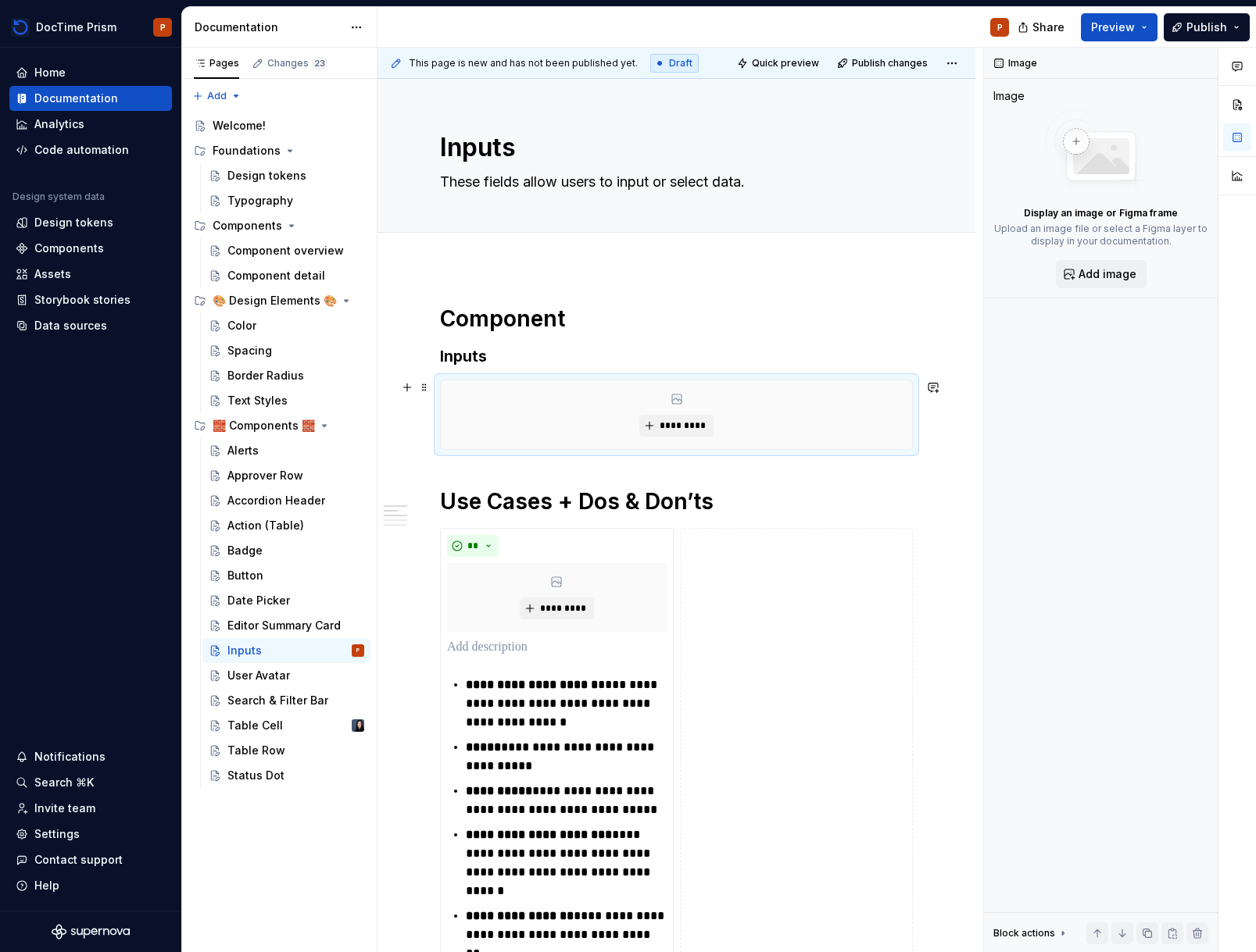
click at [668, 398] on div "*********" at bounding box center [676, 414] width 471 height 68
click at [668, 413] on div "*********" at bounding box center [676, 414] width 471 height 68
click at [670, 422] on span "*********" at bounding box center [682, 425] width 47 height 12
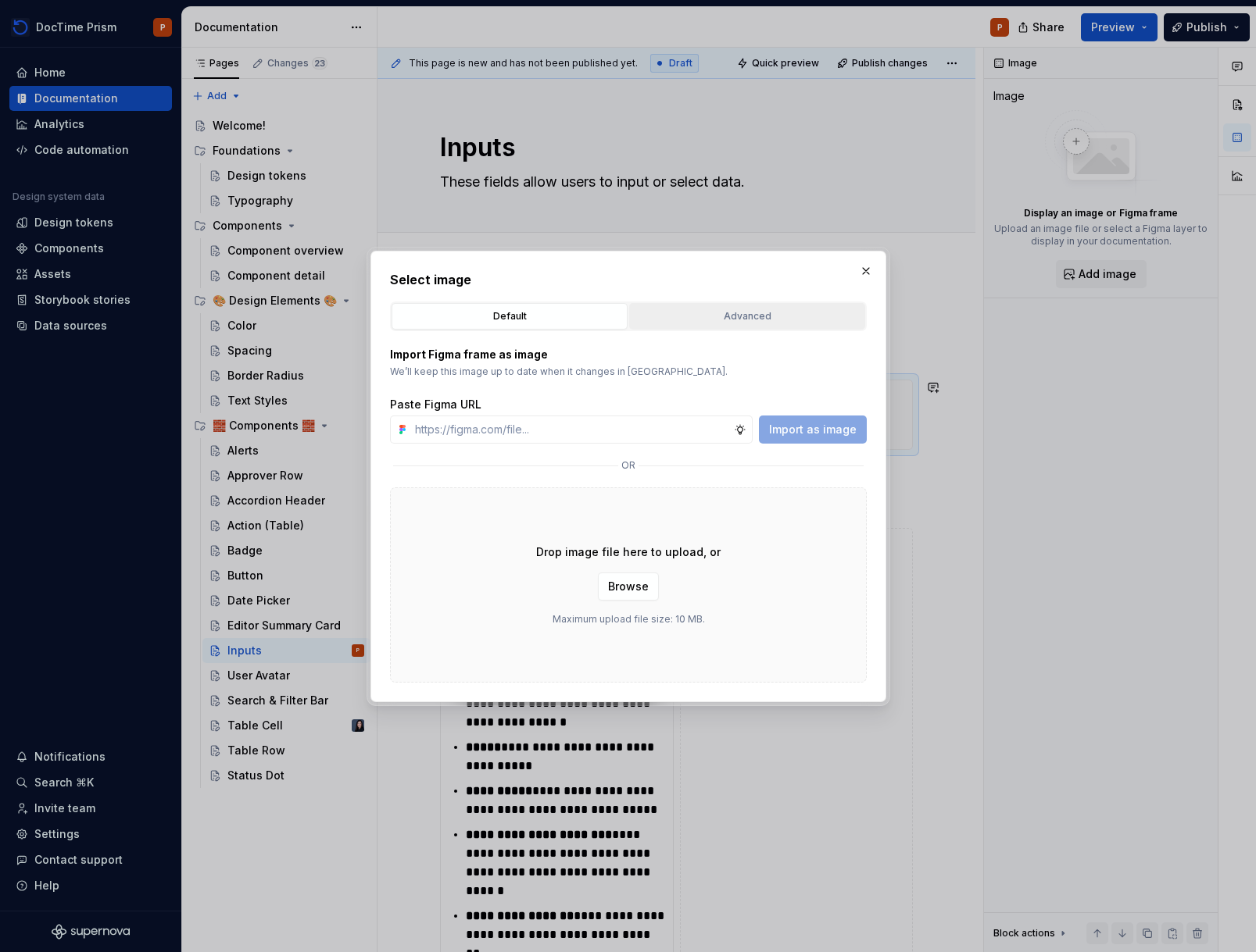
click at [745, 305] on button "Advanced" at bounding box center [747, 317] width 236 height 27
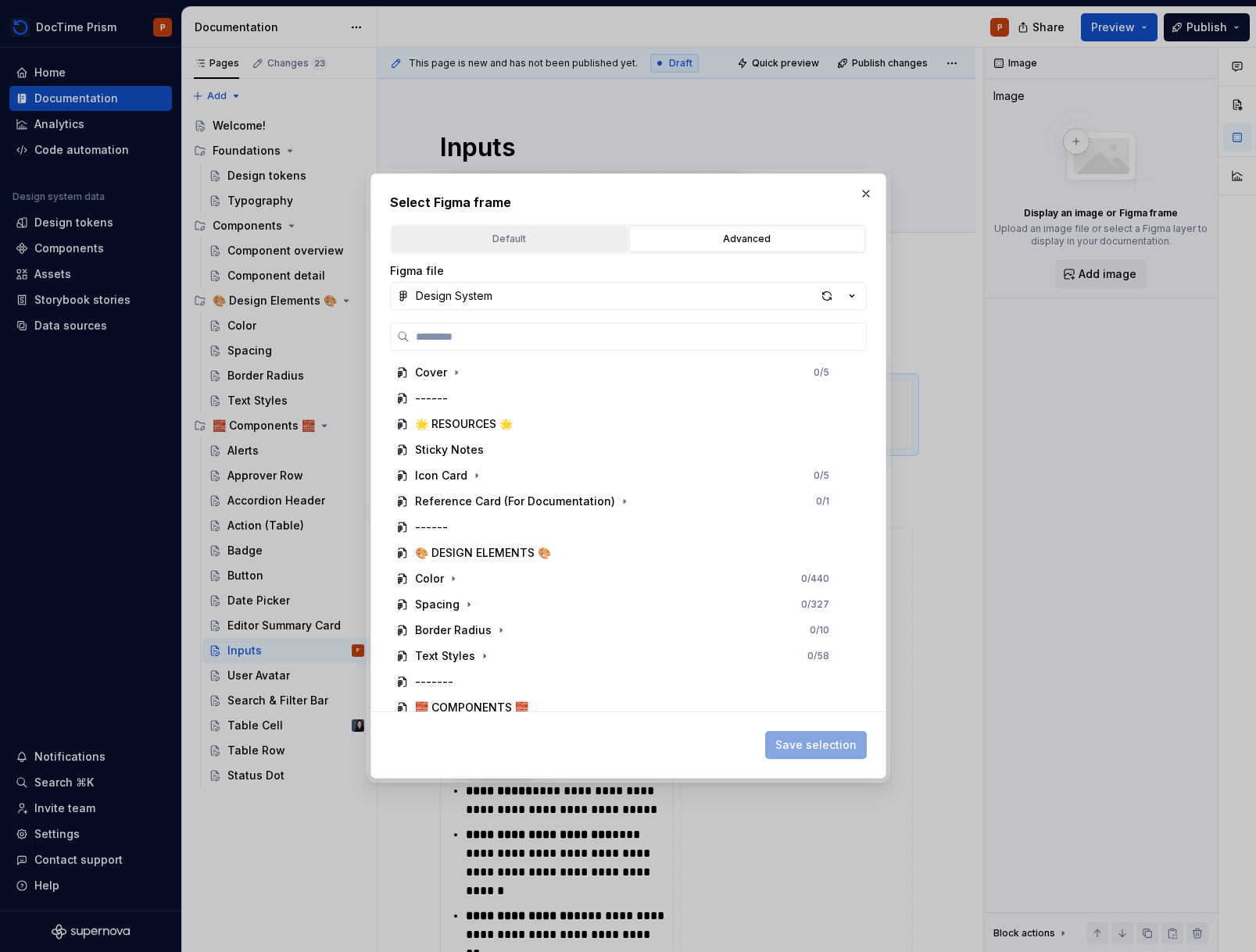
click at [511, 229] on button "Default" at bounding box center [509, 239] width 236 height 27
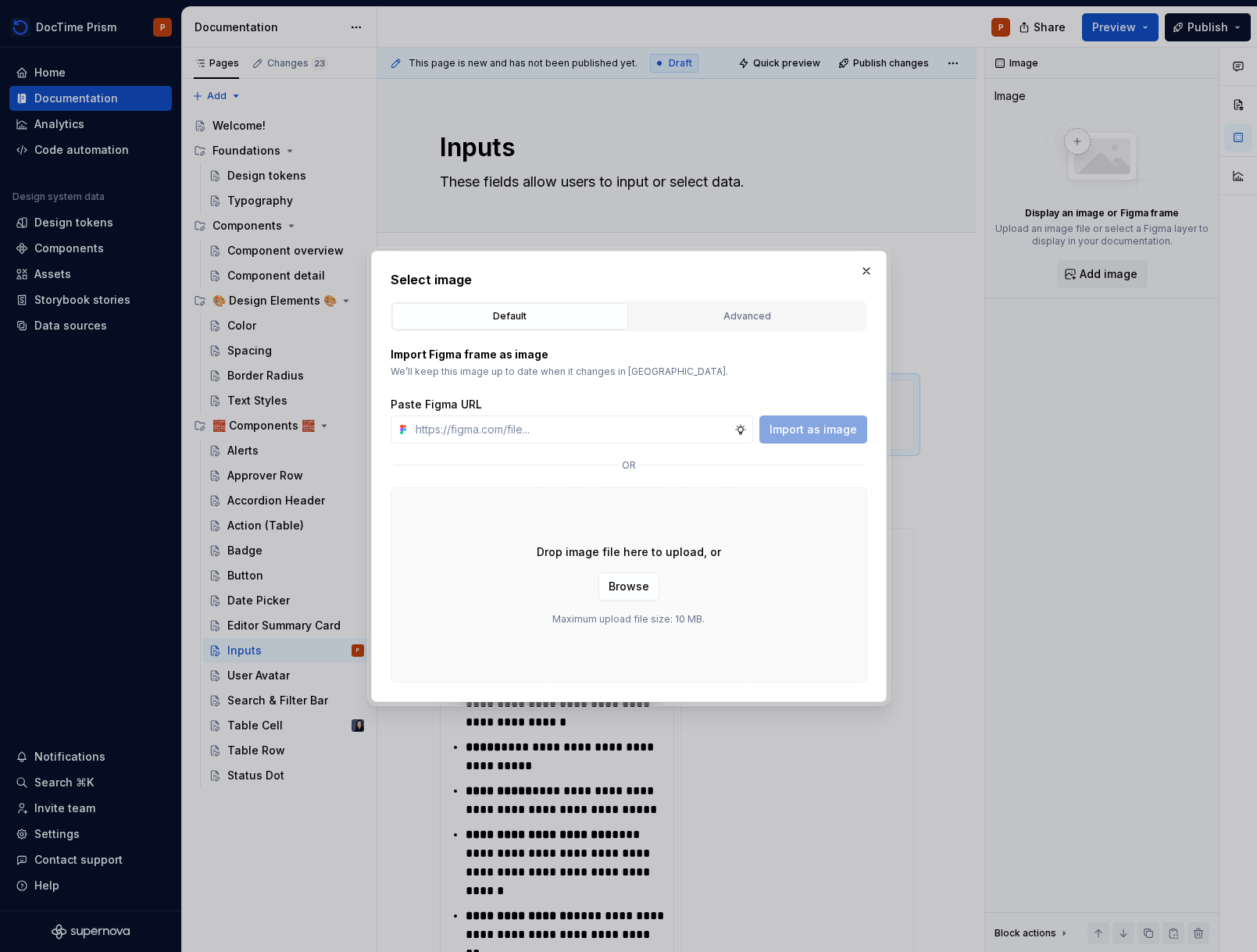
click at [614, 540] on div "Drop image file here to upload, or Browse Maximum upload file size: 10 MB." at bounding box center [629, 585] width 476 height 195
click at [617, 605] on div "Drop image file here to upload, or Browse Maximum upload file size: 10 MB." at bounding box center [629, 585] width 476 height 195
click at [629, 587] on span "Browse" at bounding box center [629, 586] width 41 height 15
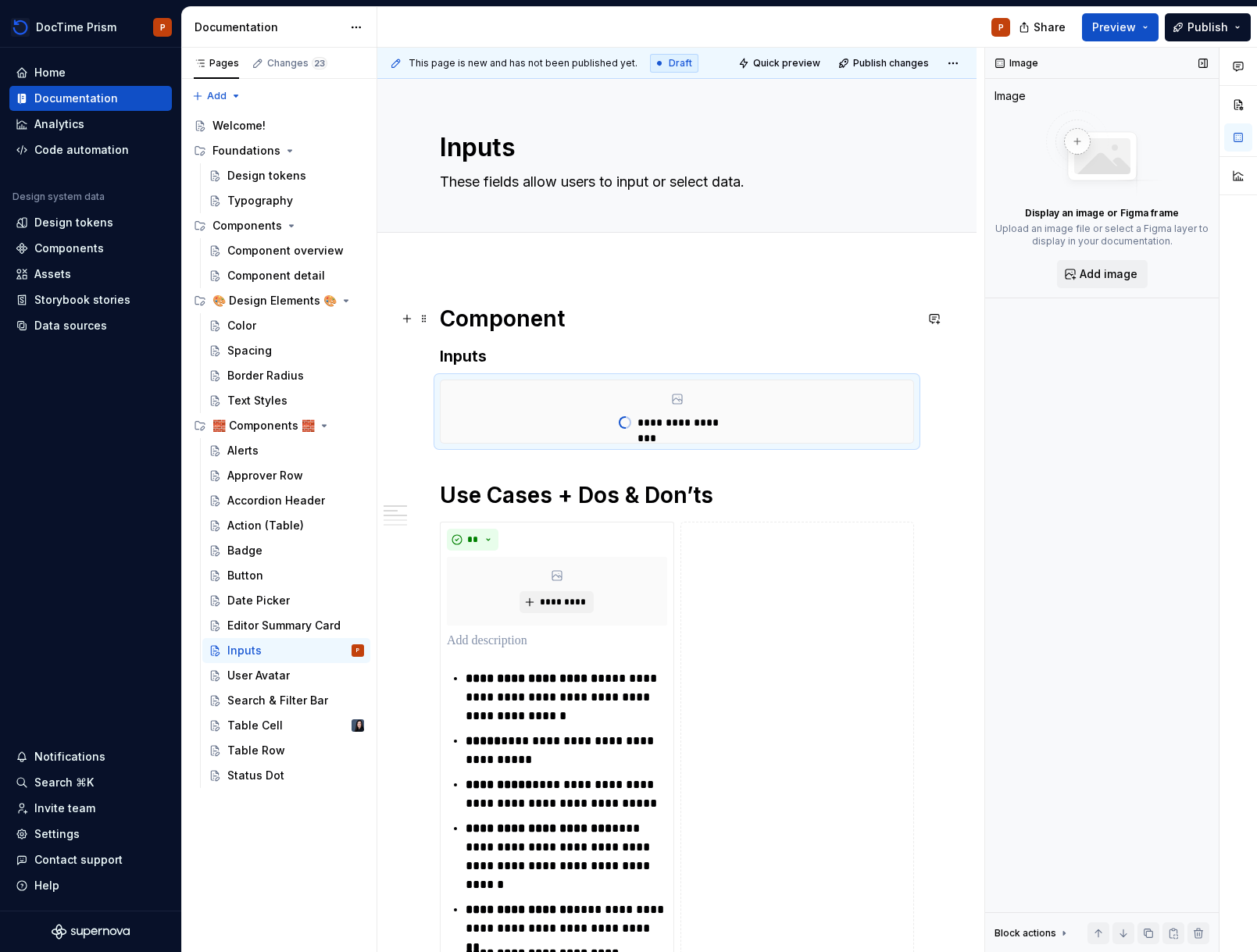
scroll to position [3, 0]
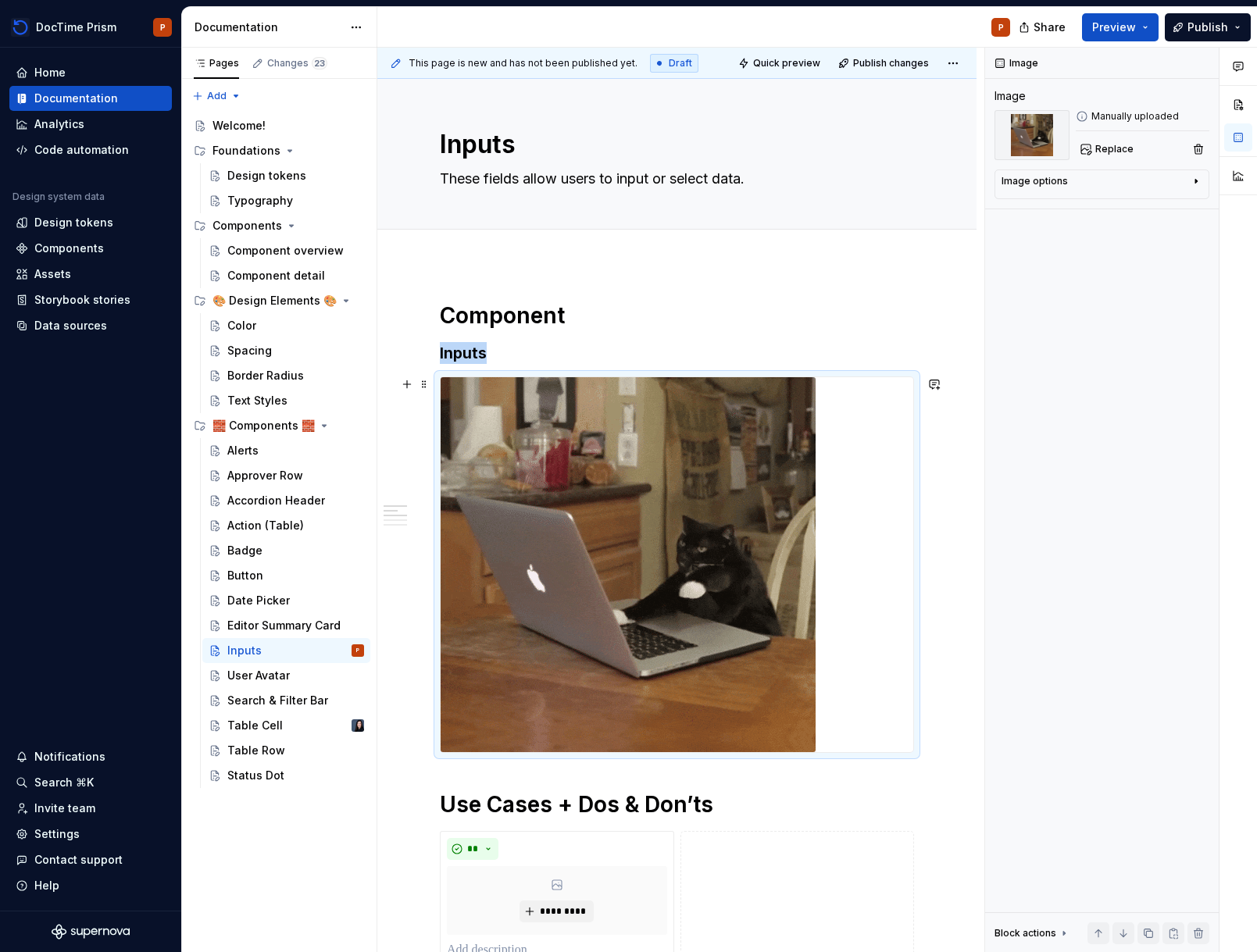
click at [778, 452] on img at bounding box center [628, 564] width 375 height 375
click at [754, 449] on img at bounding box center [628, 564] width 375 height 375
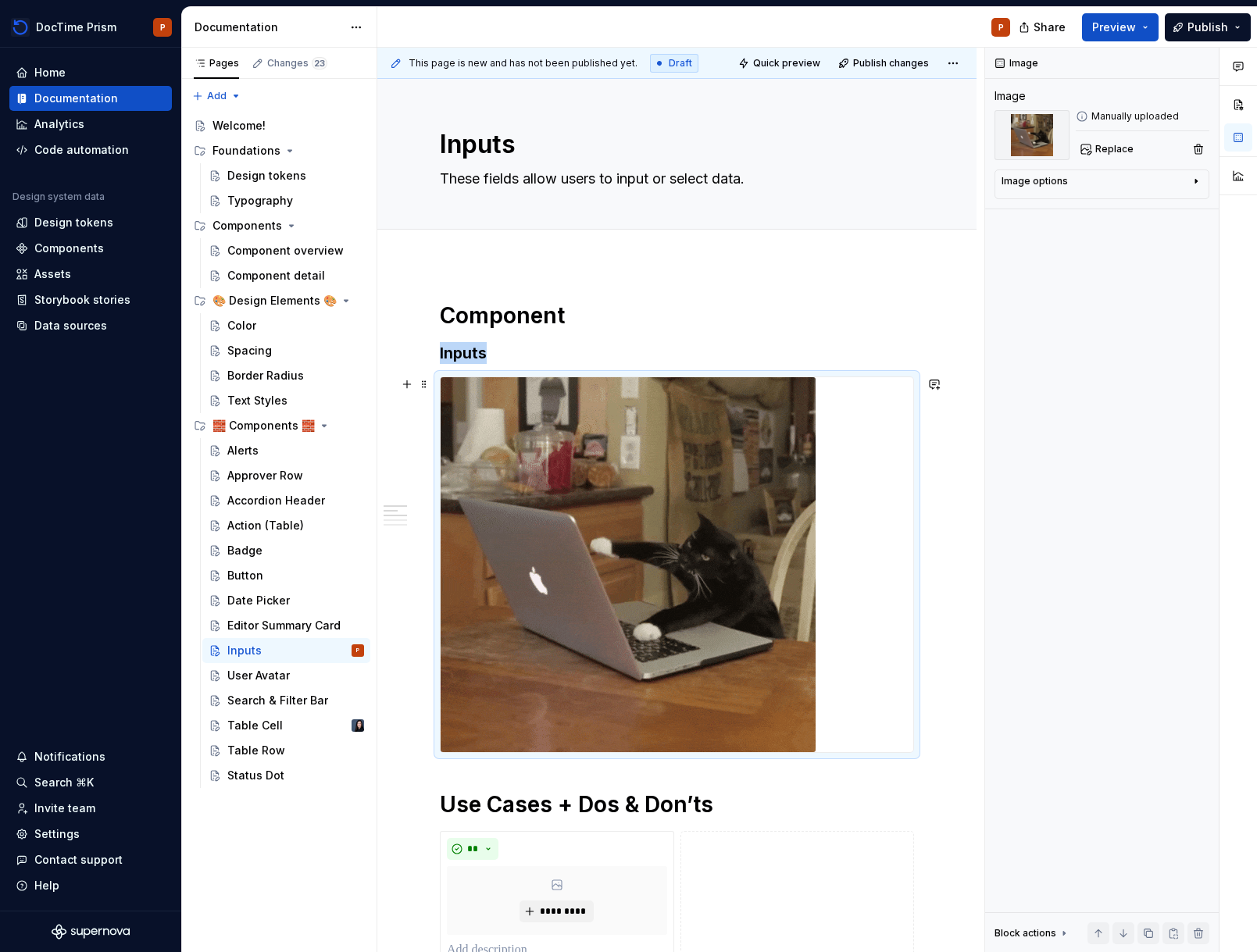
click at [751, 447] on img at bounding box center [628, 564] width 375 height 375
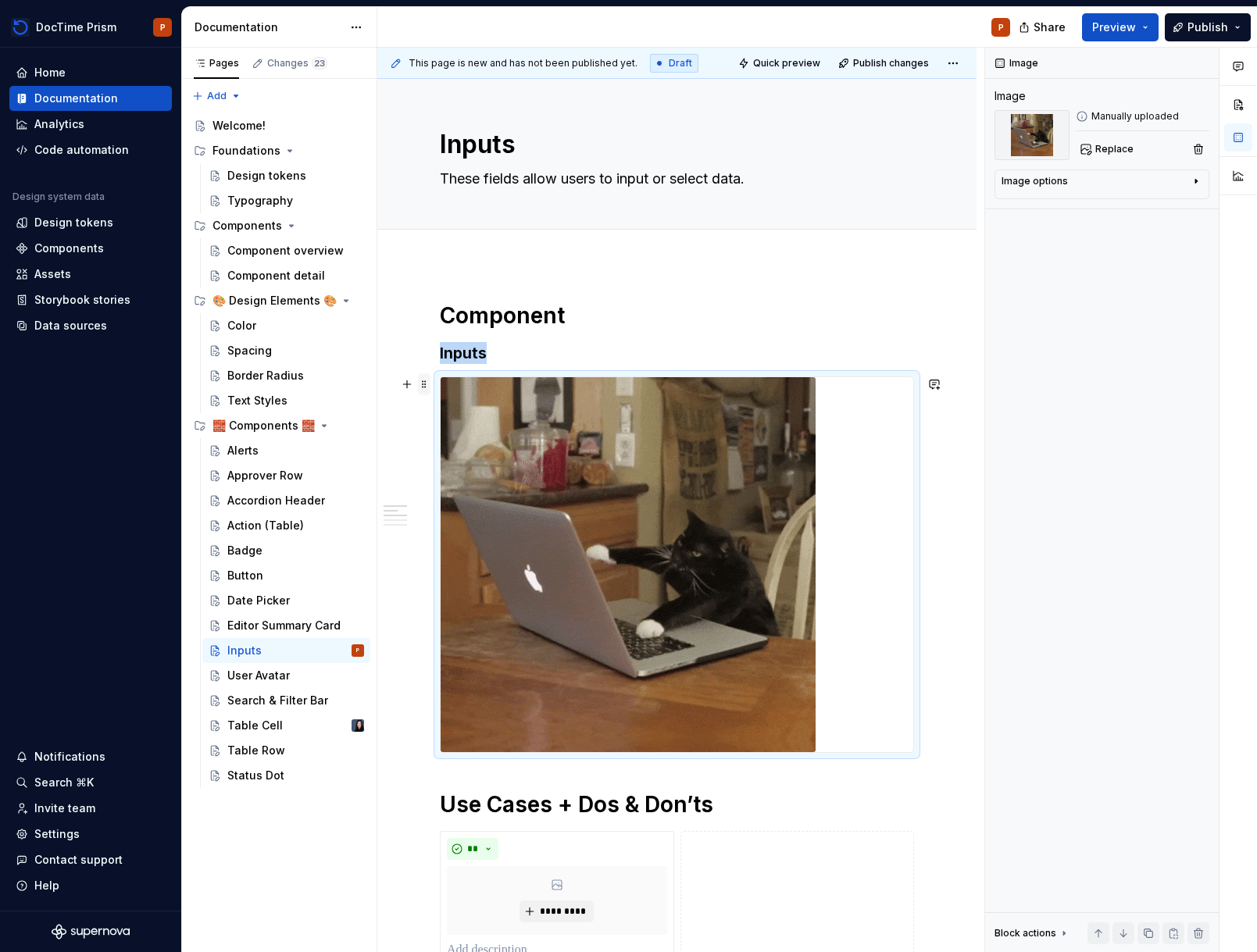
click at [422, 389] on span at bounding box center [424, 384] width 12 height 22
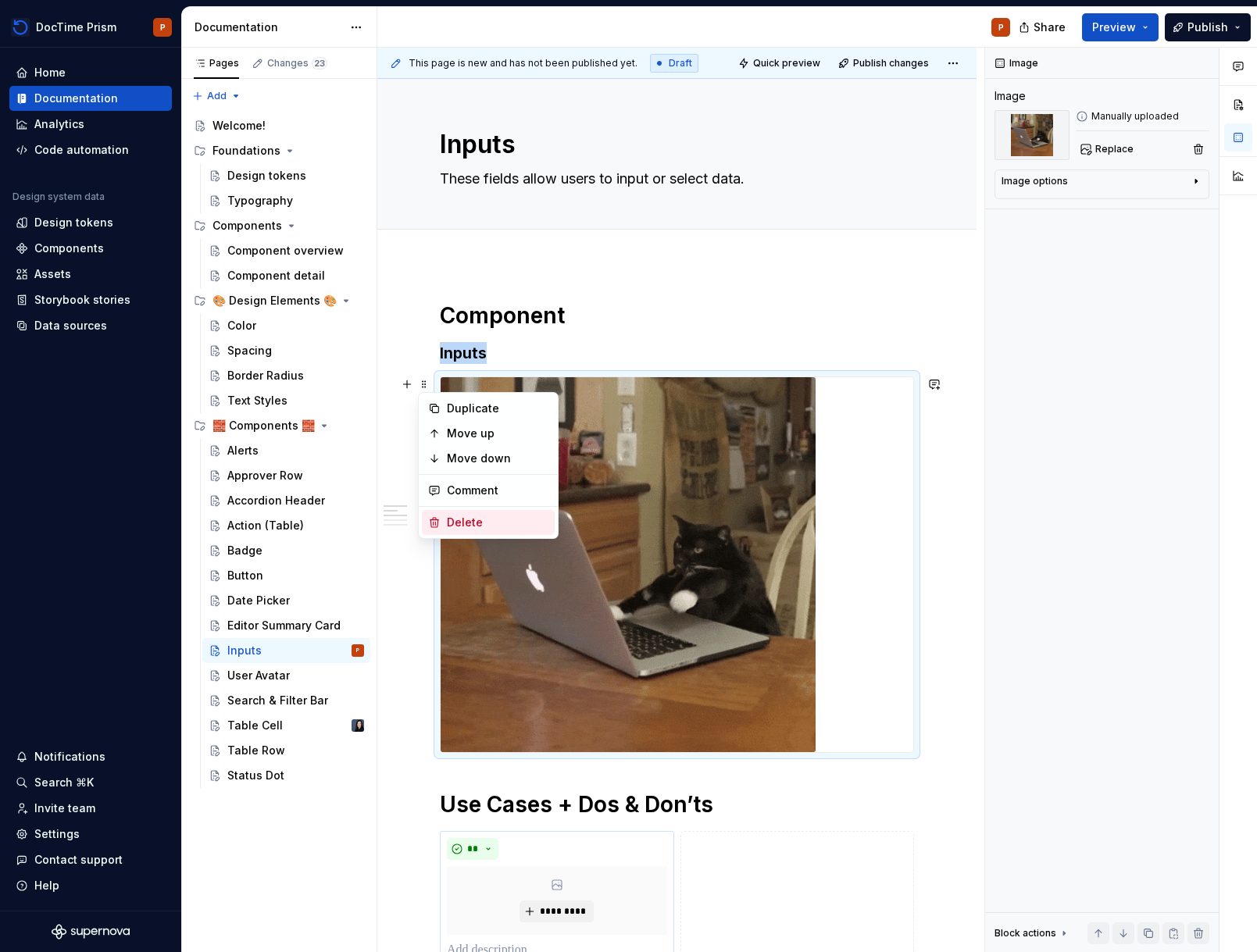
click at [481, 523] on div "Delete" at bounding box center [497, 522] width 102 height 15
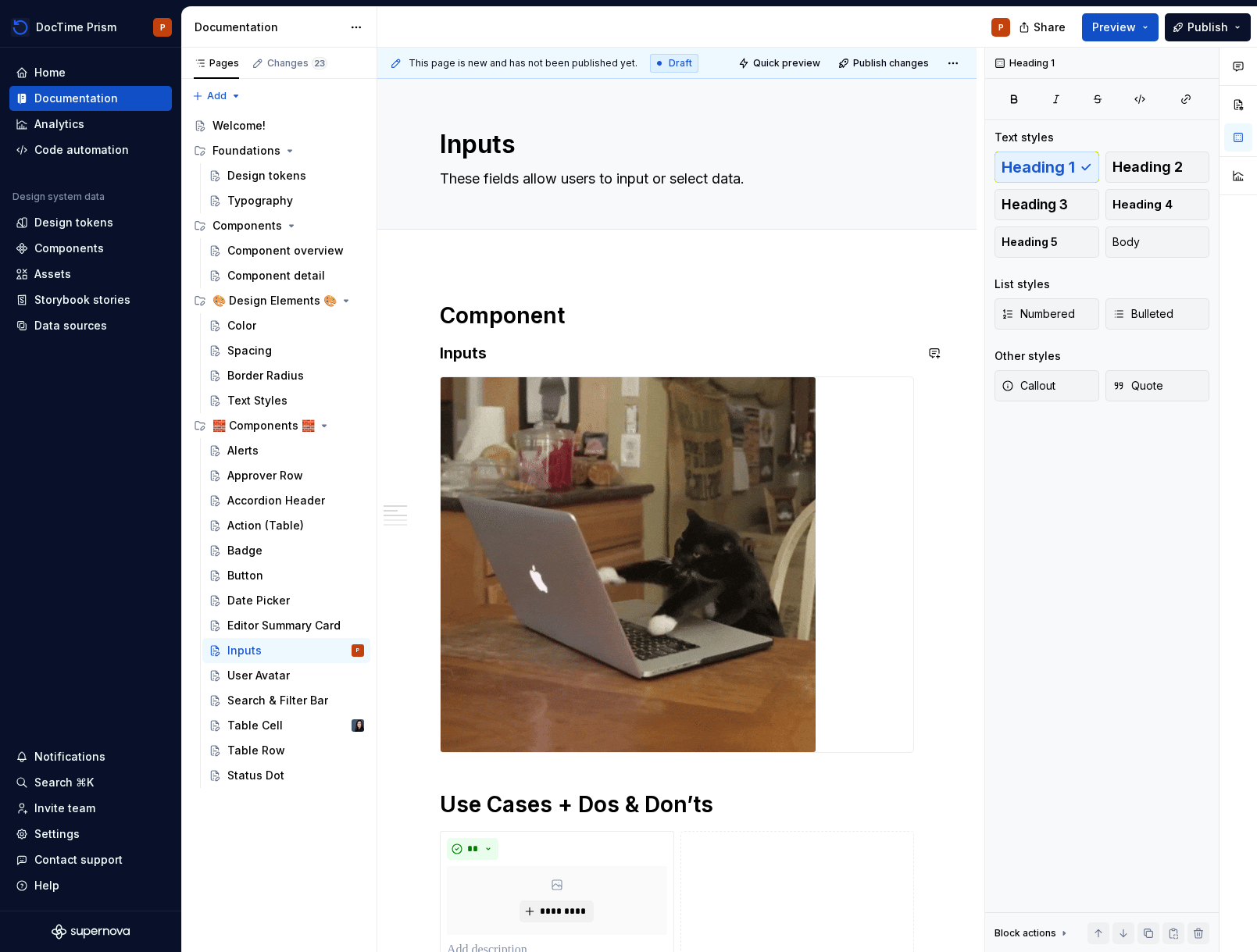
type textarea "*"
